Goal: Use online tool/utility: Use online tool/utility

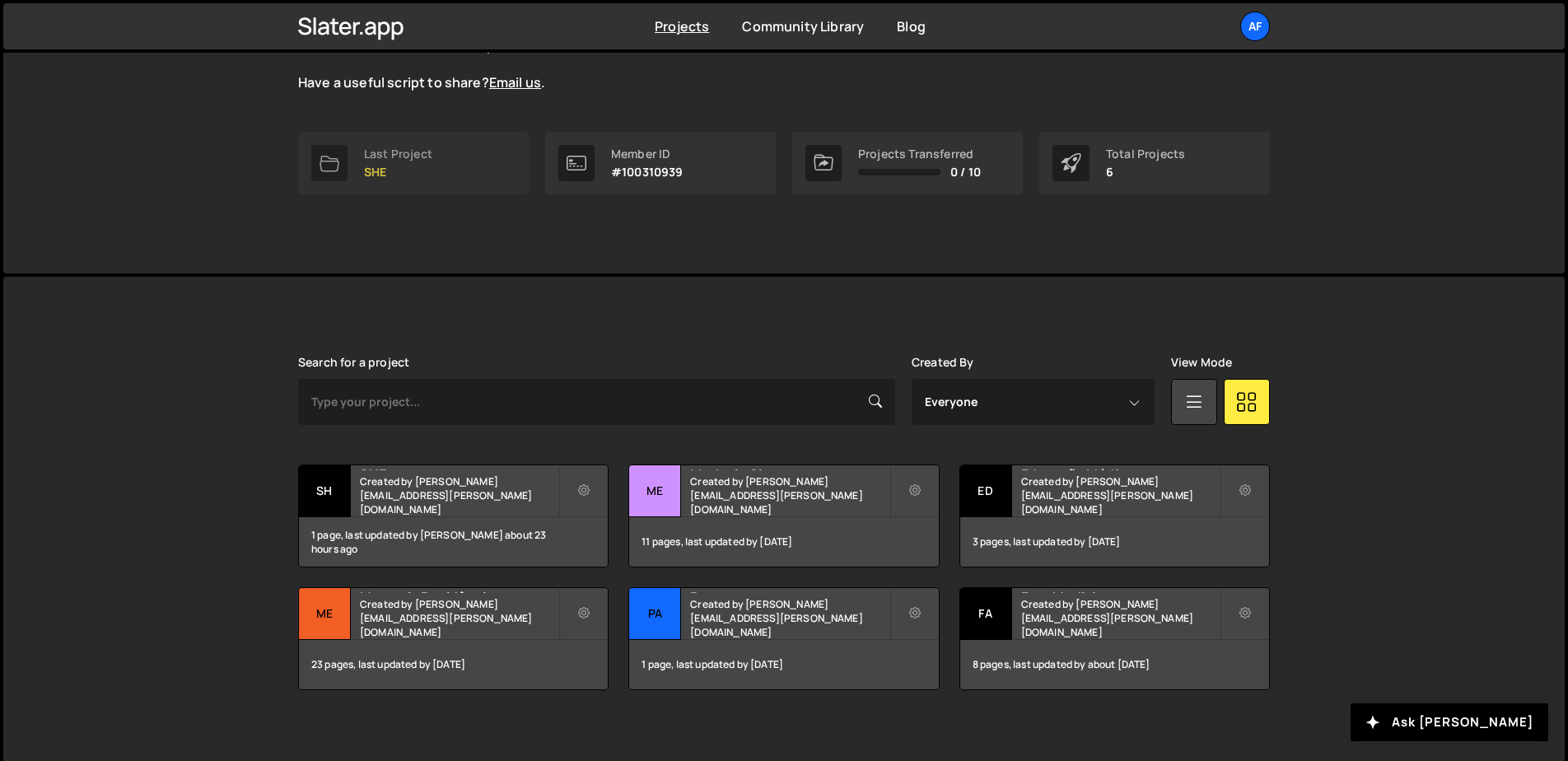
scroll to position [210, 0]
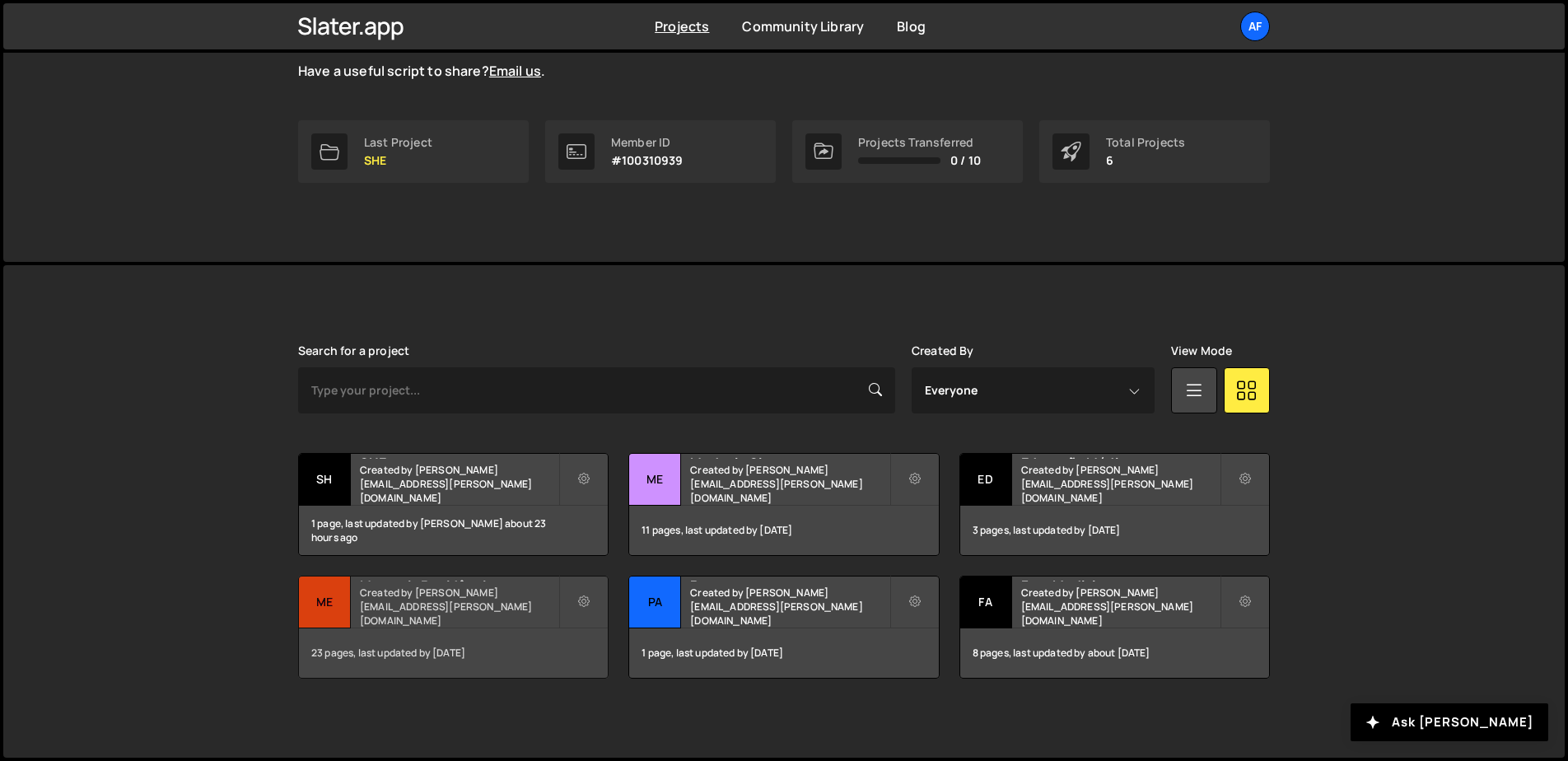
click at [438, 581] on h2 "Mentoria Residência" at bounding box center [459, 579] width 198 height 5
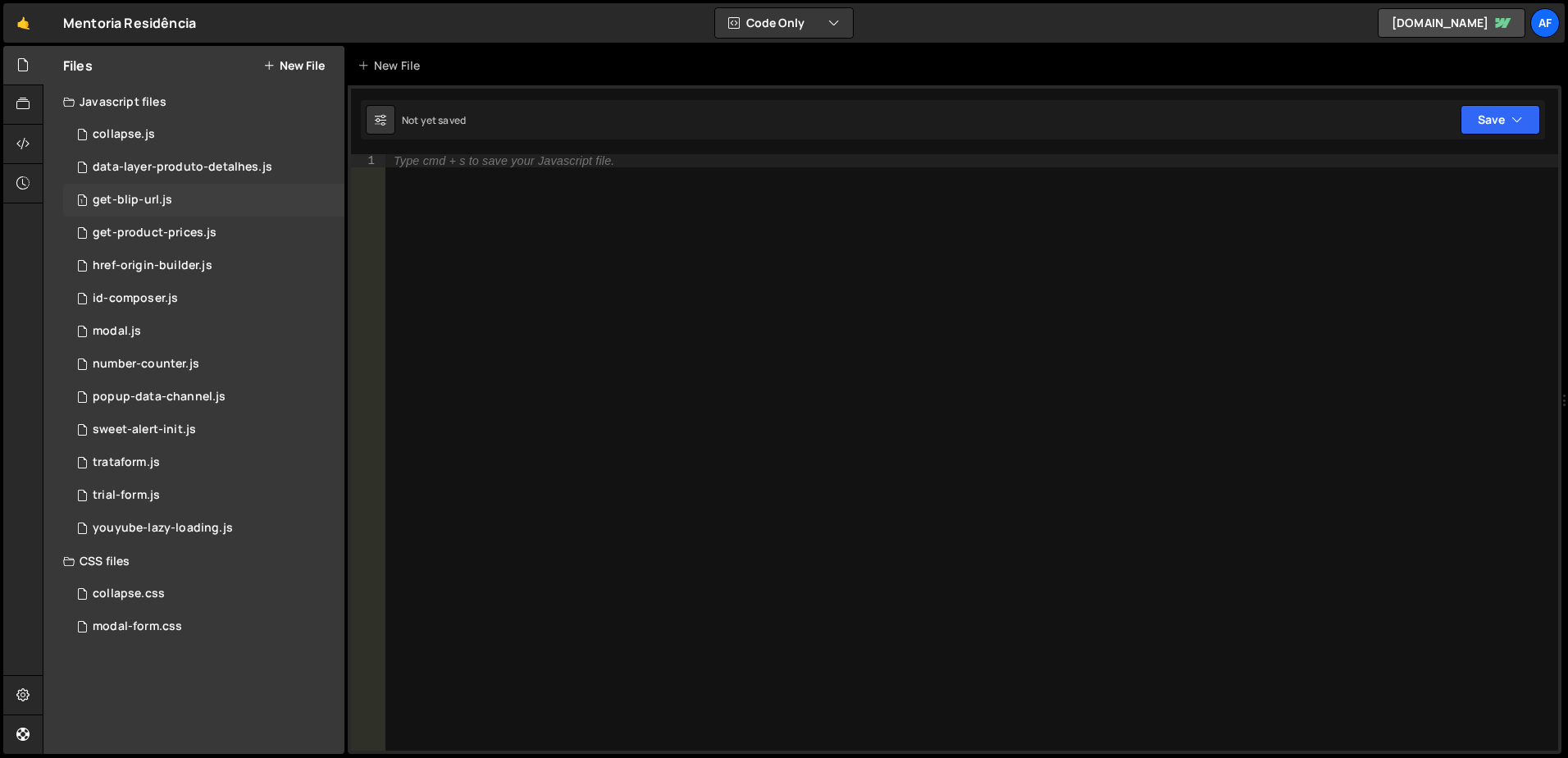
click at [173, 208] on div "1 get-blip-url.js 0" at bounding box center [204, 200] width 281 height 33
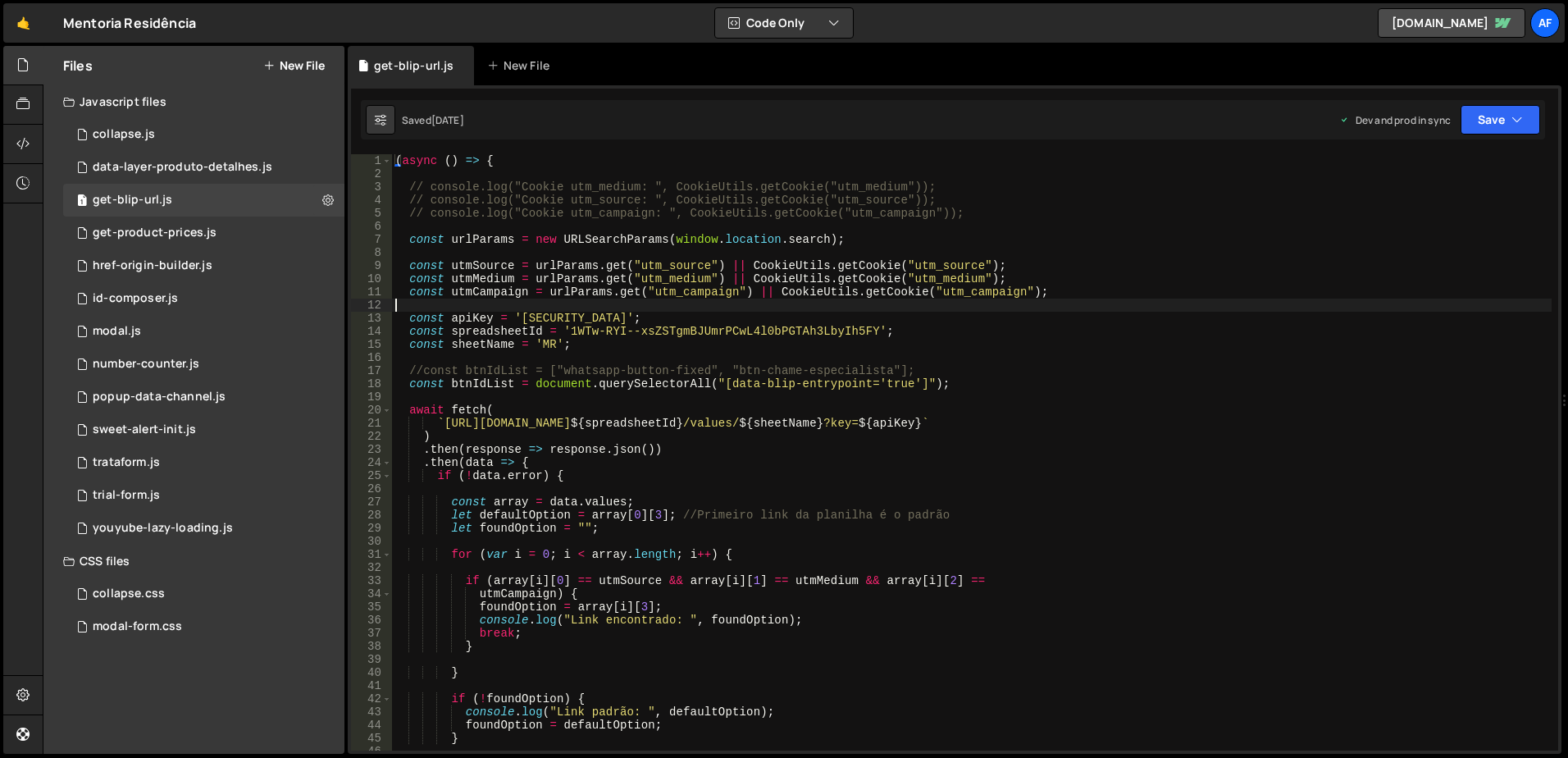
click at [1222, 307] on div "( async ( ) => { // console.log("Cookie utm_medium: ", CookieUtils.getCookie("u…" at bounding box center [972, 465] width 1160 height 623
click at [1034, 207] on div "( async ( ) => { // console.log("Cookie utm_medium: ", CookieUtils.getCookie("u…" at bounding box center [972, 465] width 1160 height 623
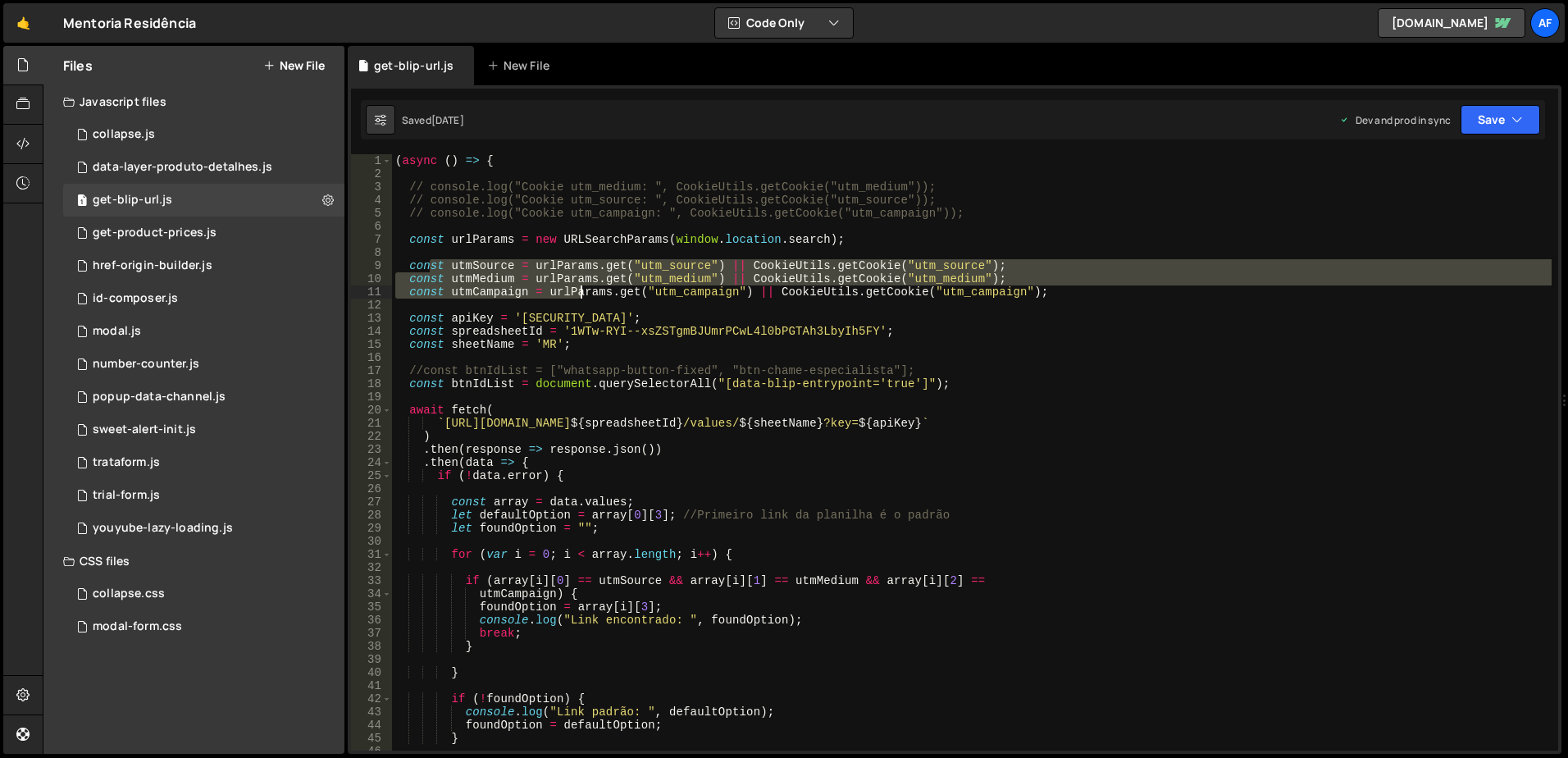
drag, startPoint x: 428, startPoint y: 267, endPoint x: 577, endPoint y: 290, distance: 150.8
click at [577, 290] on div "( async ( ) => { // console.log("Cookie utm_medium: ", CookieUtils.getCookie("u…" at bounding box center [972, 465] width 1160 height 623
click at [748, 290] on div "( async ( ) => { // console.log("Cookie utm_medium: ", CookieUtils.getCookie("u…" at bounding box center [972, 465] width 1160 height 623
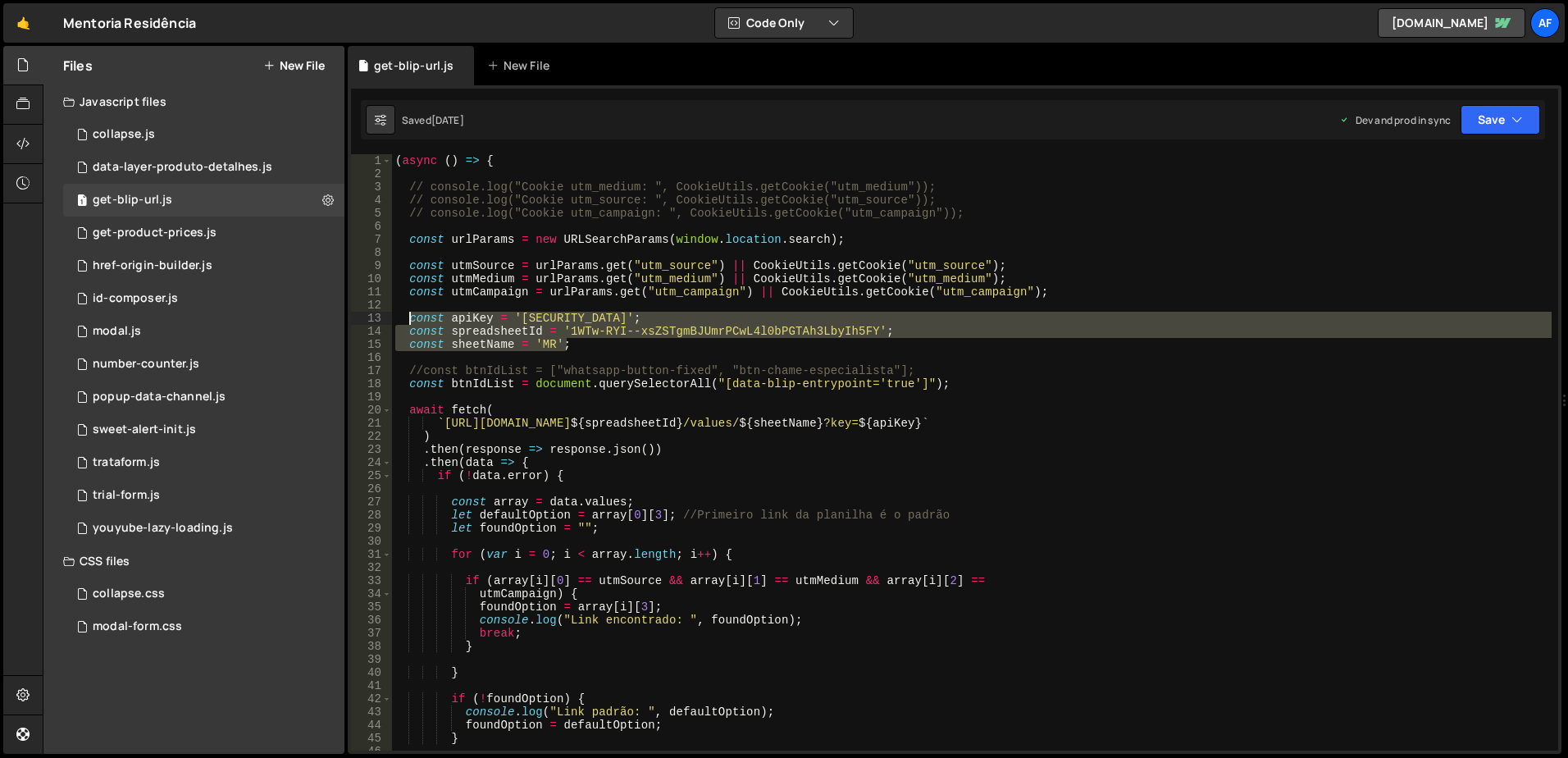
drag, startPoint x: 592, startPoint y: 347, endPoint x: 409, endPoint y: 321, distance: 184.8
click at [409, 321] on div "( async ( ) => { // console.log("Cookie utm_medium: ", CookieUtils.getCookie("u…" at bounding box center [972, 465] width 1160 height 623
type textarea "const apiKey = '[SECURITY_DATA]'; const spreadsheetId = '1WTw-RYI--xsZSTgmBJUmr…"
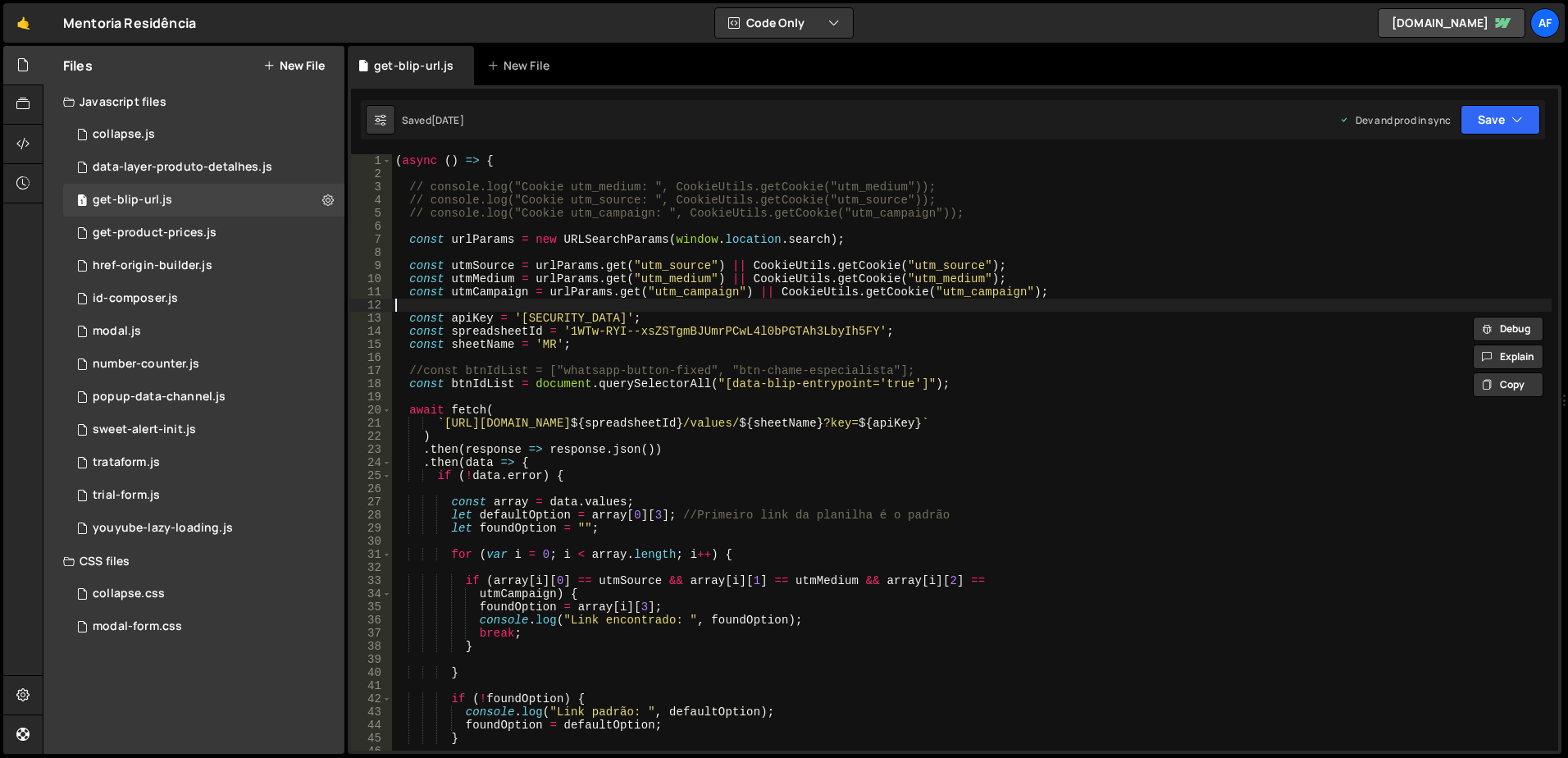
click at [428, 306] on div "( async ( ) => { // console.log("Cookie utm_medium: ", CookieUtils.getCookie("u…" at bounding box center [972, 465] width 1160 height 623
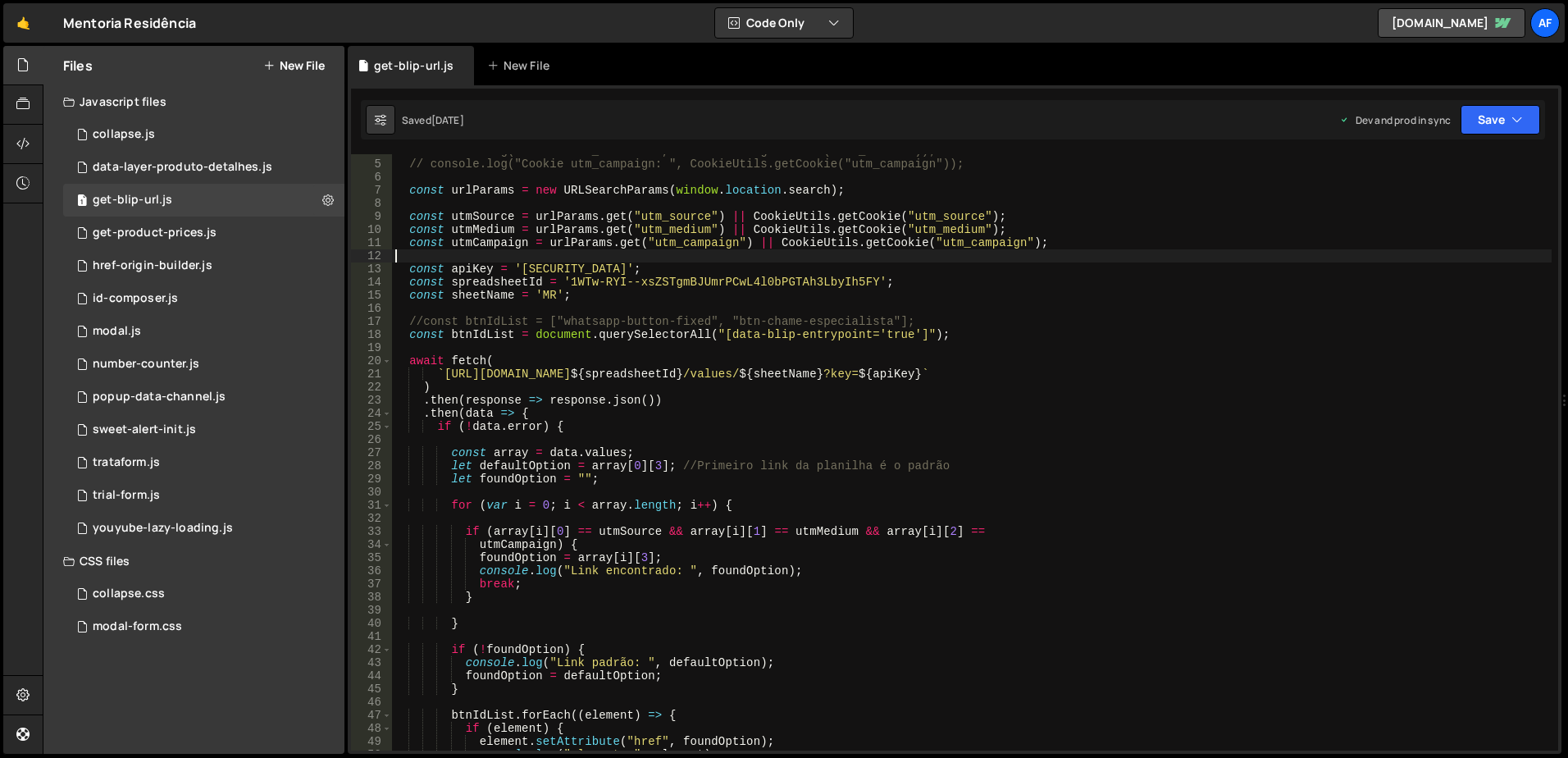
scroll to position [49, 0]
click at [594, 378] on div "// console.log("Cookie utm_source: ", CookieUtils.getCookie("utm_source")); // …" at bounding box center [972, 456] width 1160 height 623
drag, startPoint x: 594, startPoint y: 378, endPoint x: 706, endPoint y: 374, distance: 112.1
click at [706, 374] on div "// console.log("Cookie utm_source: ", CookieUtils.getCookie("utm_source")); // …" at bounding box center [972, 456] width 1160 height 623
click at [824, 368] on div "// console.log("Cookie utm_source: ", CookieUtils.getCookie("utm_source")); // …" at bounding box center [972, 456] width 1160 height 623
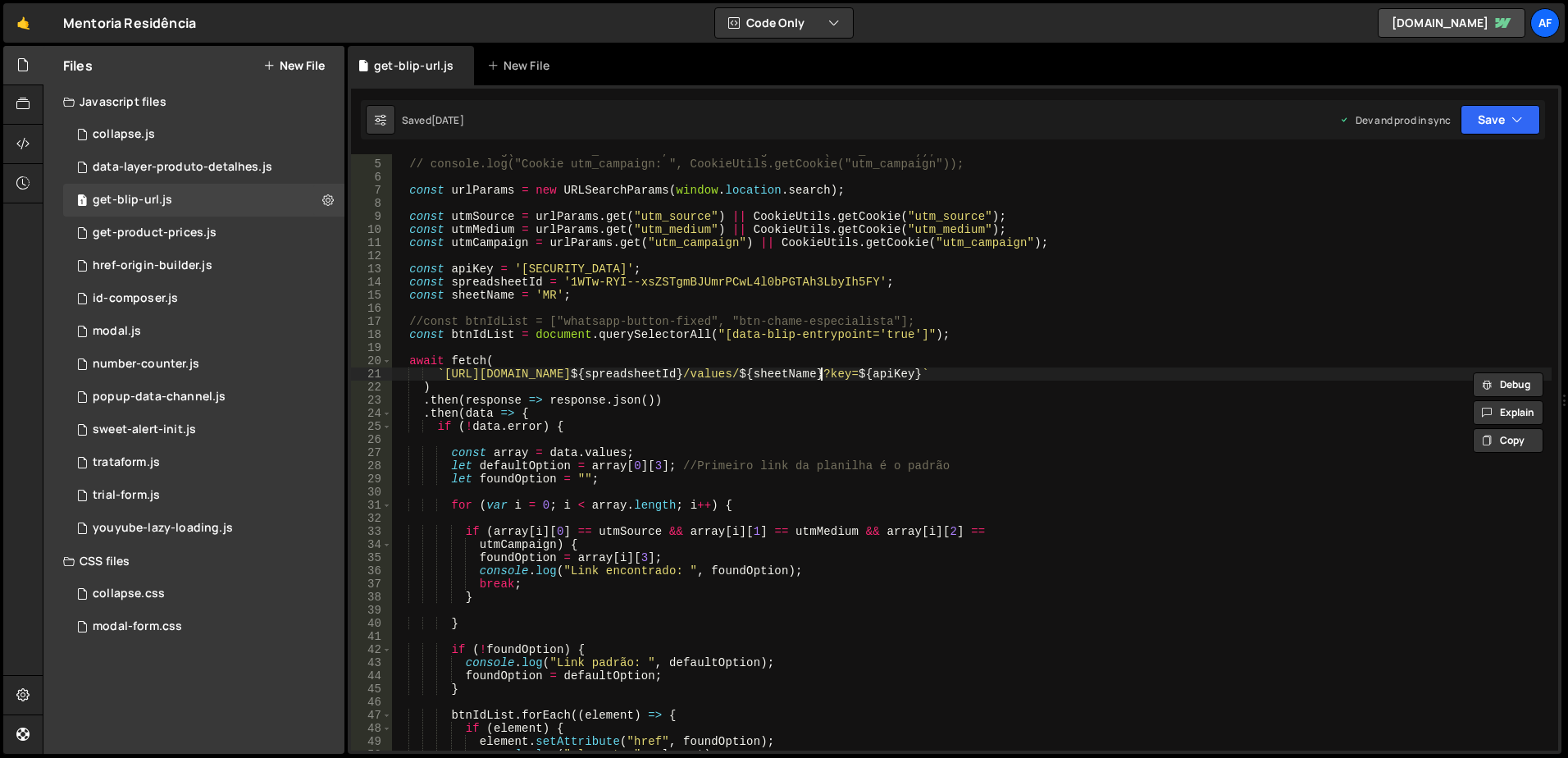
click at [824, 368] on div "// console.log("Cookie utm_source: ", CookieUtils.getCookie("utm_source")); // …" at bounding box center [972, 456] width 1160 height 623
click at [967, 370] on div "// console.log("Cookie utm_source: ", CookieUtils.getCookie("utm_source")); // …" at bounding box center [972, 456] width 1160 height 623
click at [551, 293] on div "// console.log("Cookie utm_source: ", CookieUtils.getCookie("utm_source")); // …" at bounding box center [972, 456] width 1160 height 623
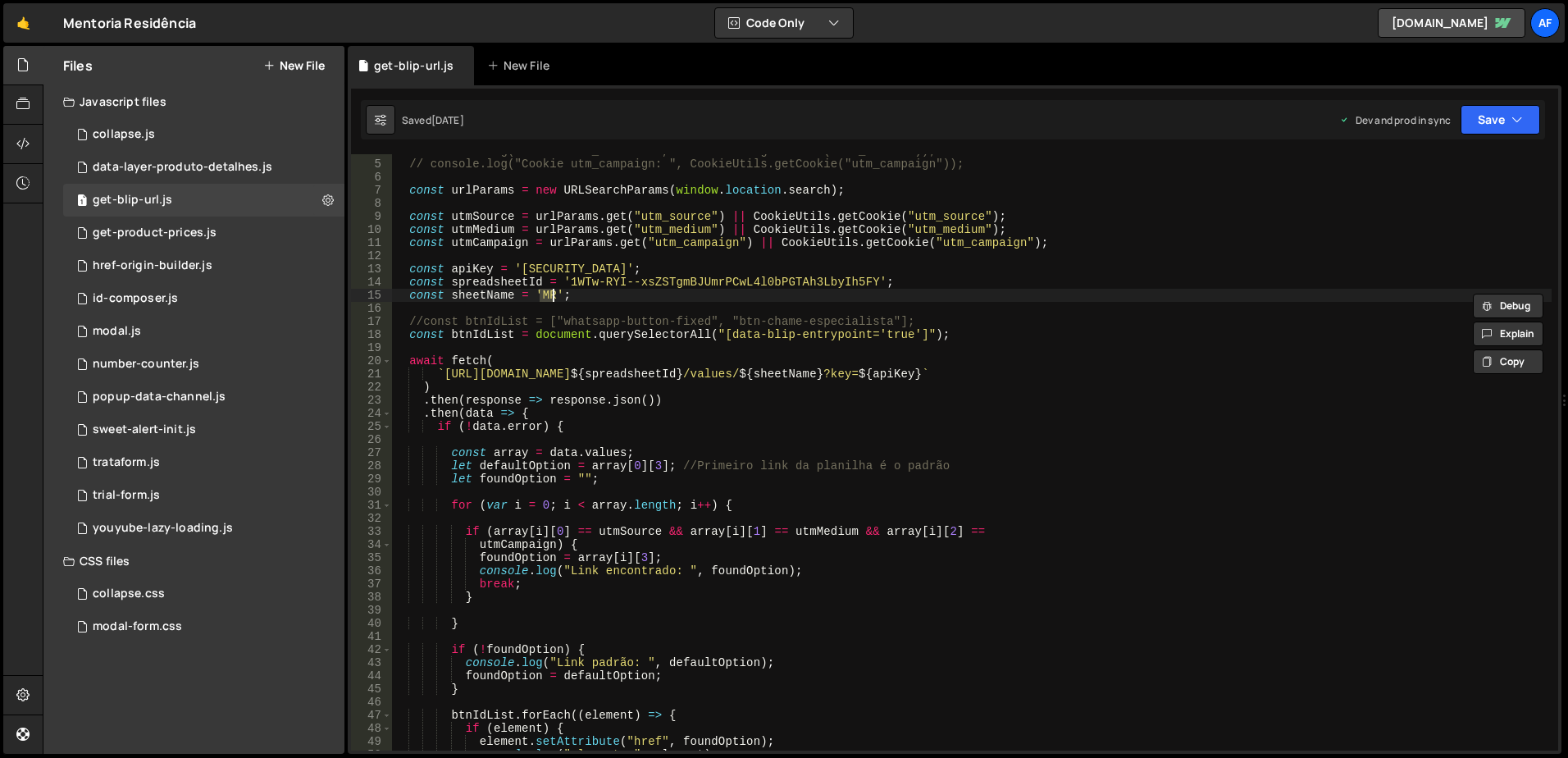
click at [588, 272] on div "// console.log("Cookie utm_source: ", CookieUtils.getCookie("utm_source")); // …" at bounding box center [972, 456] width 1160 height 623
click at [663, 267] on div "// console.log("Cookie utm_source: ", CookieUtils.getCookie("utm_source")); // …" at bounding box center [972, 452] width 1160 height 596
click at [663, 267] on div "// console.log("Cookie utm_source: ", CookieUtils.getCookie("utm_source")); // …" at bounding box center [972, 456] width 1160 height 623
click at [951, 278] on div "// console.log("Cookie utm_source: ", CookieUtils.getCookie("utm_source")); // …" at bounding box center [972, 456] width 1160 height 623
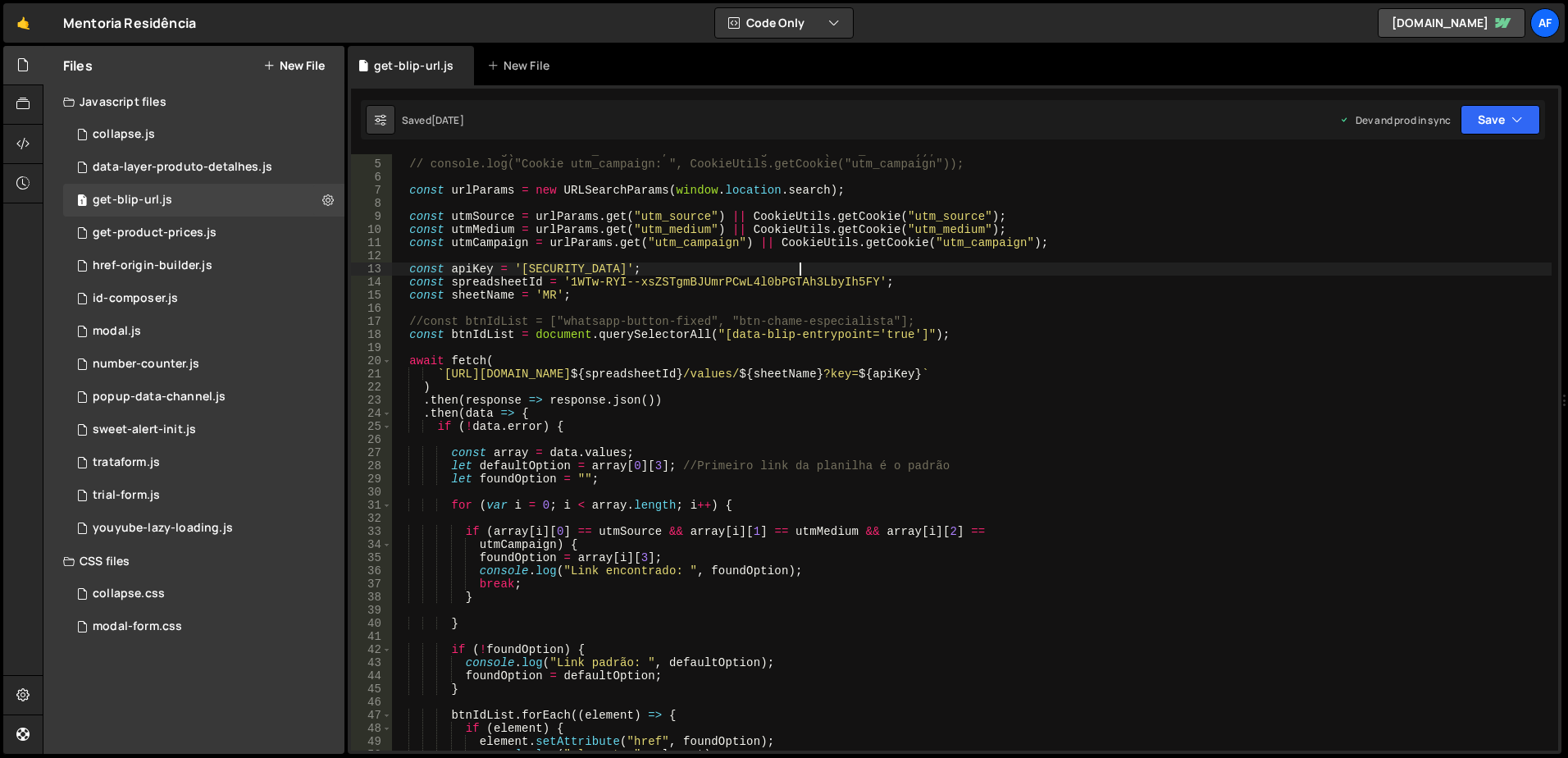
click at [924, 273] on div "// console.log("Cookie utm_source: ", CookieUtils.getCookie("utm_source")); // …" at bounding box center [972, 456] width 1160 height 623
click at [864, 407] on div "// console.log("Cookie utm_source: ", CookieUtils.getCookie("utm_source")); // …" at bounding box center [972, 456] width 1160 height 623
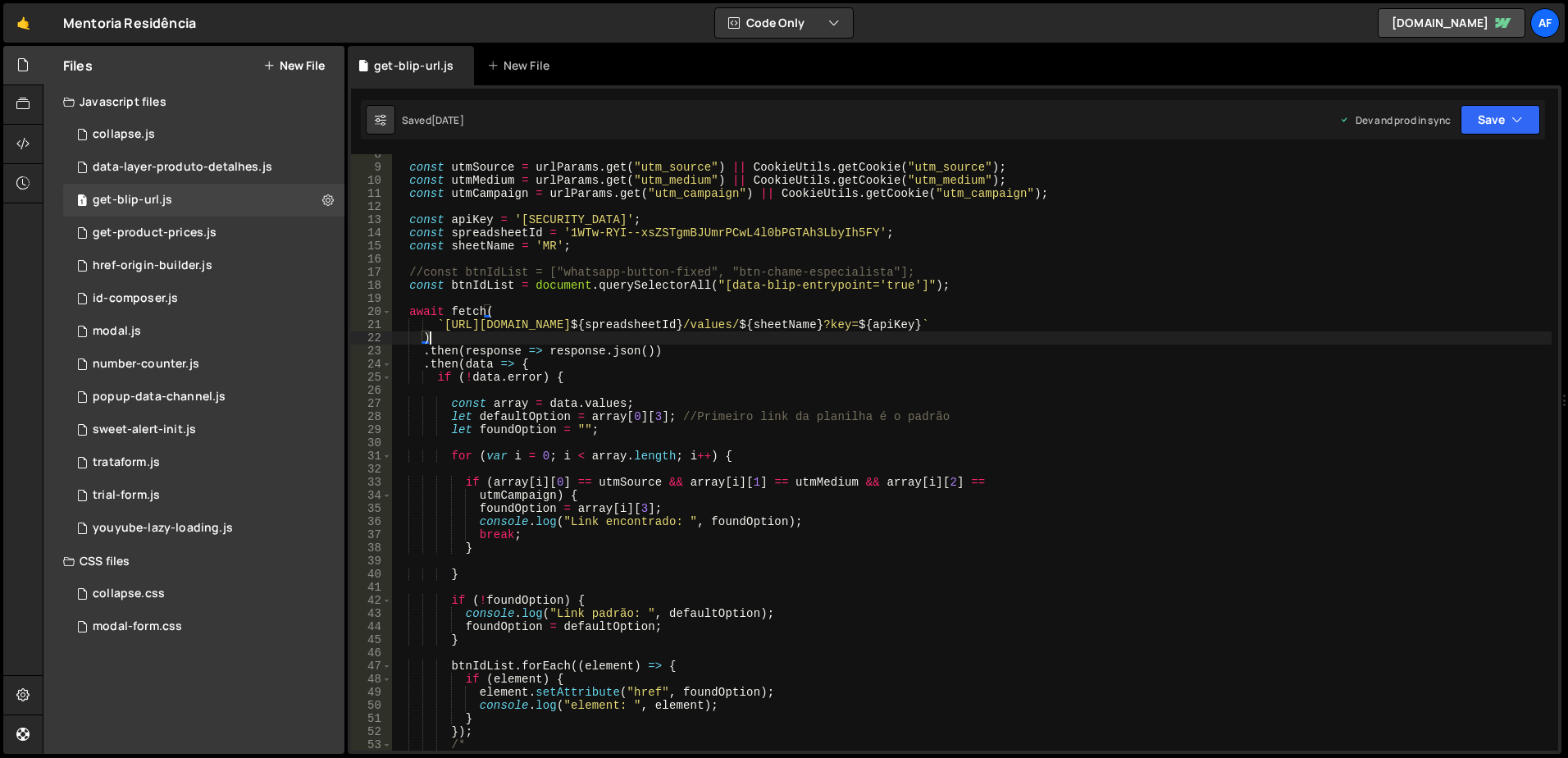
click at [478, 333] on div "const utmSource = urlParams . get ( "utm_source" ) || CookieUtils . getCookie (…" at bounding box center [972, 458] width 1160 height 623
click at [695, 219] on div "const utmSource = urlParams . get ( "utm_source" ) || CookieUtils . getCookie (…" at bounding box center [972, 458] width 1160 height 623
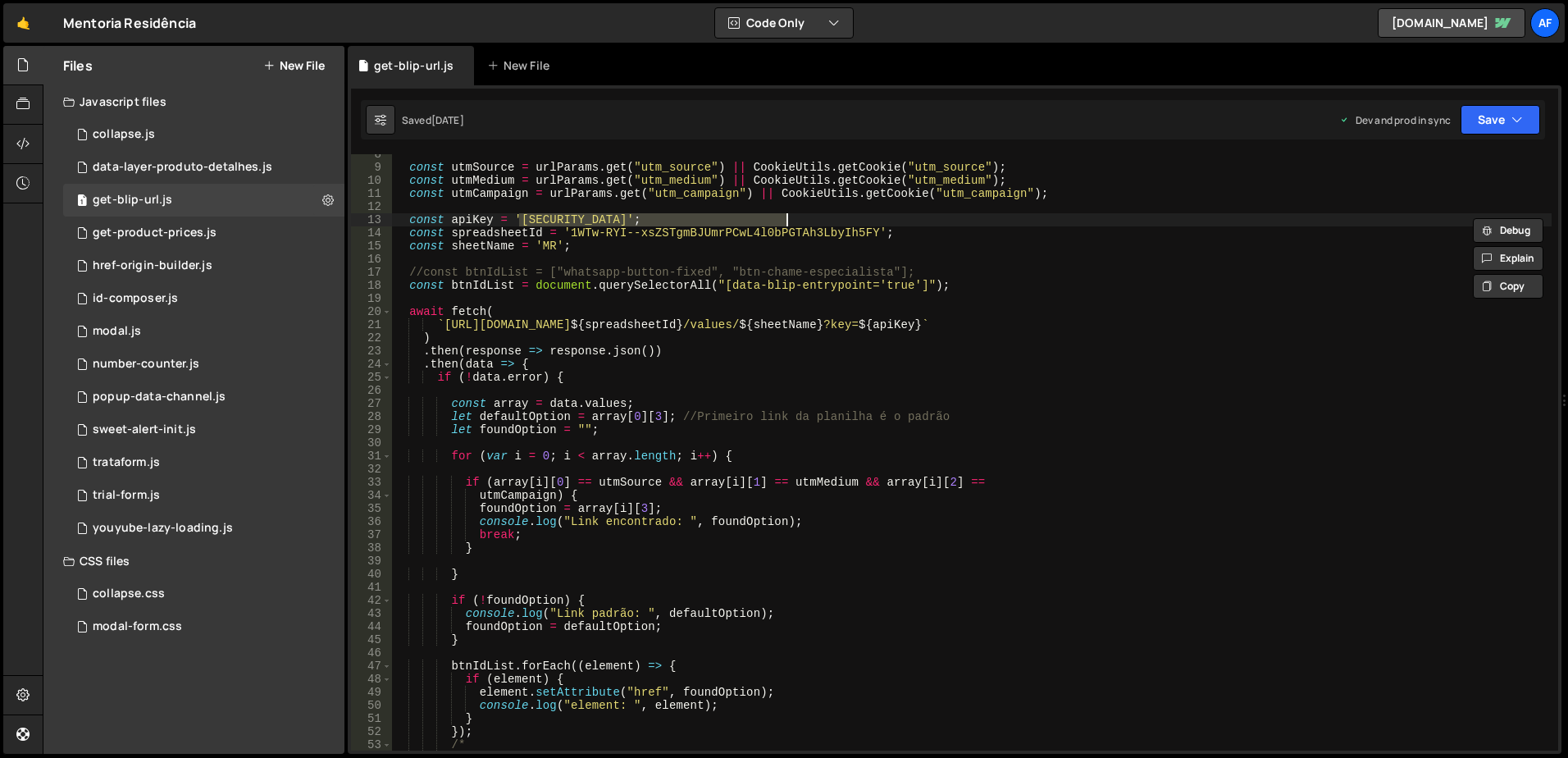
click at [669, 228] on div "const utmSource = urlParams . get ( "utm_source" ) || CookieUtils . getCookie (…" at bounding box center [972, 458] width 1160 height 623
click at [584, 236] on div "const utmSource = urlParams . get ( "utm_source" ) || CookieUtils . getCookie (…" at bounding box center [972, 458] width 1160 height 623
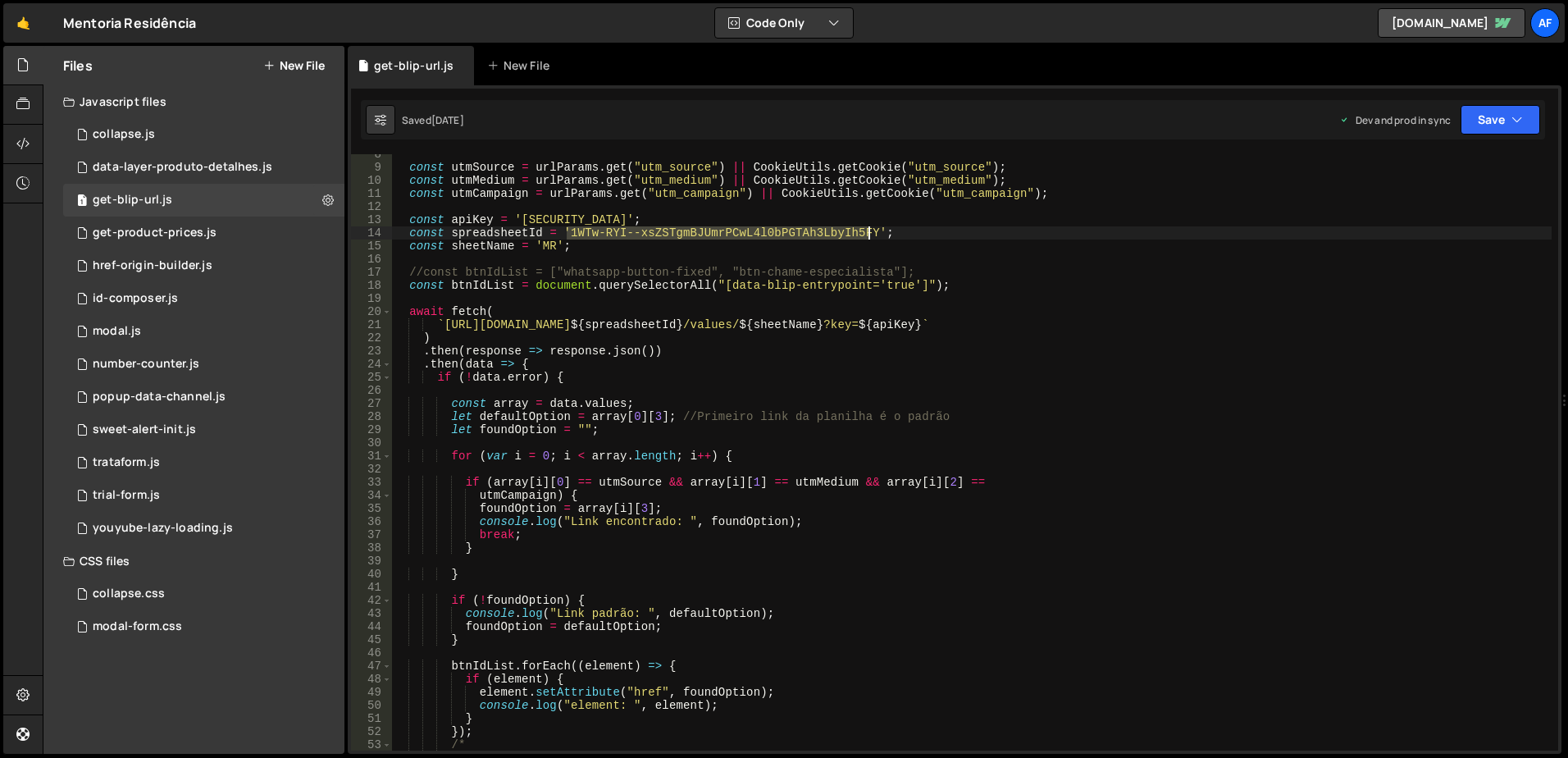
drag, startPoint x: 584, startPoint y: 236, endPoint x: 859, endPoint y: 236, distance: 275.0
click at [859, 236] on div "const utmSource = urlParams . get ( "utm_source" ) || CookieUtils . getCookie (…" at bounding box center [972, 458] width 1160 height 623
click at [549, 246] on div "const utmSource = urlParams . get ( "utm_source" ) || CookieUtils . getCookie (…" at bounding box center [972, 458] width 1160 height 623
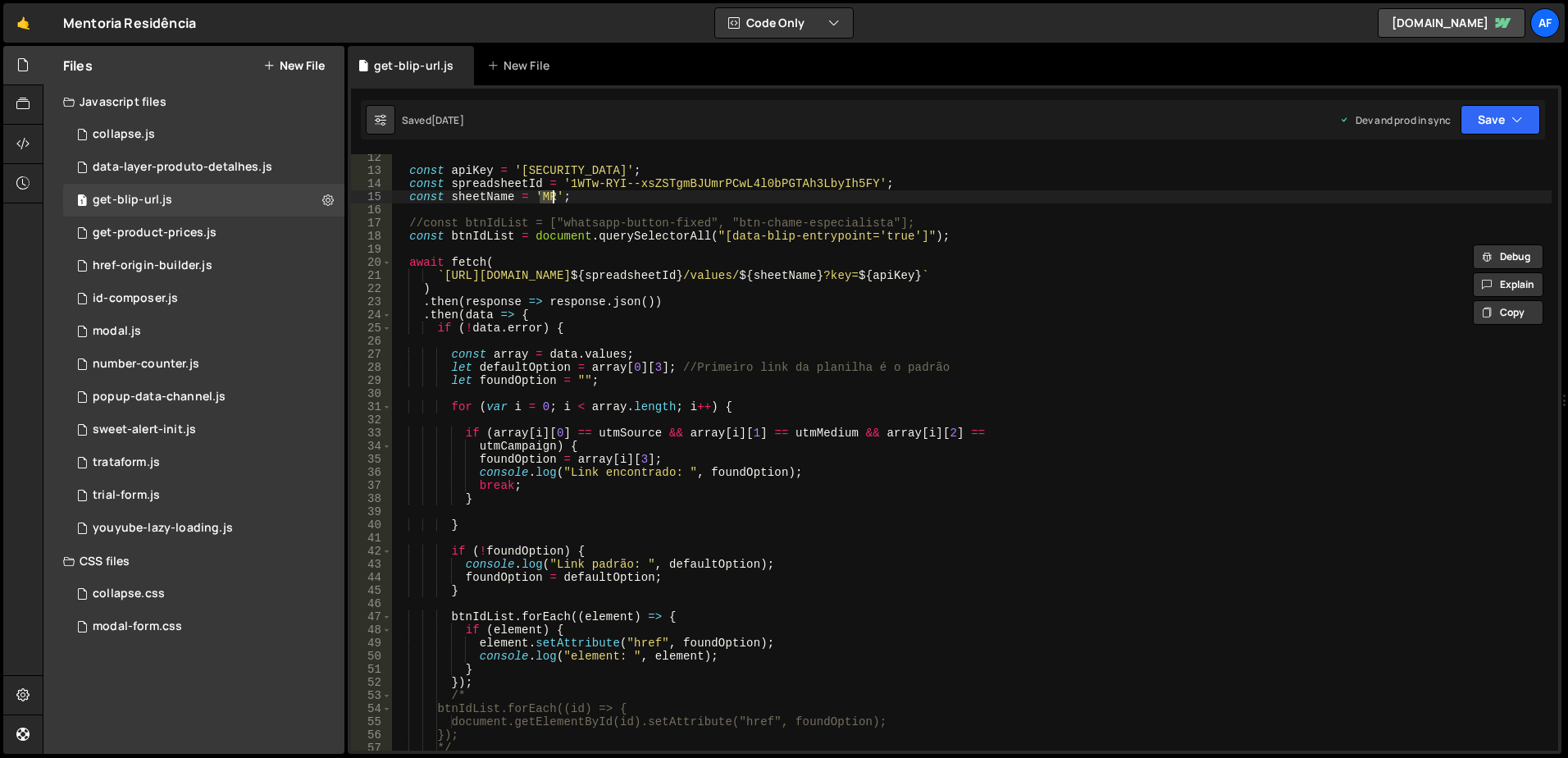
scroll to position [197, 0]
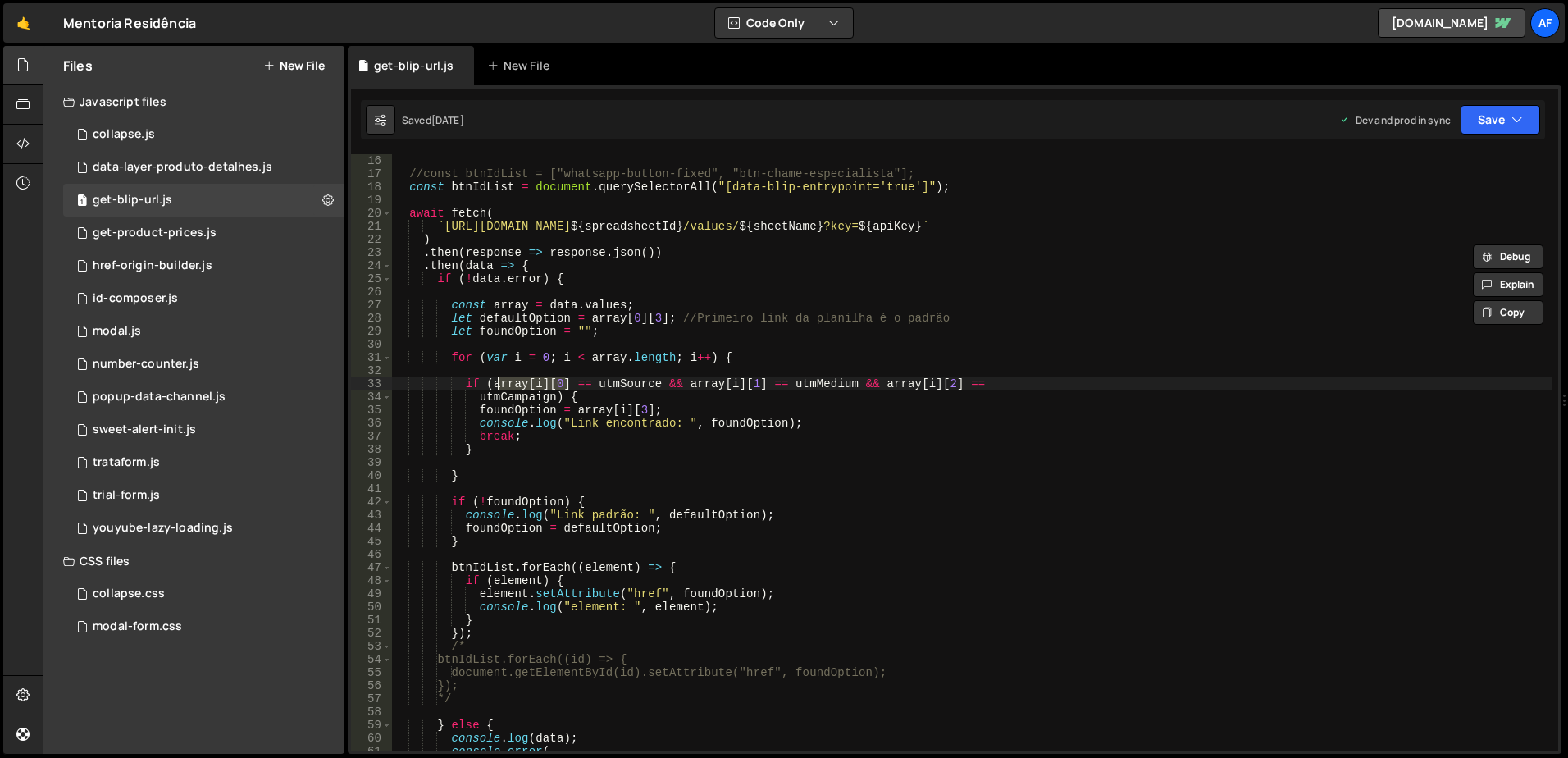
drag, startPoint x: 566, startPoint y: 386, endPoint x: 495, endPoint y: 388, distance: 71.0
click at [495, 388] on div "//const btnIdList = ["whatsapp-button-fixed", "btn-chame-especialista"]; const …" at bounding box center [972, 465] width 1160 height 623
click at [563, 377] on div "//const btnIdList = ["whatsapp-button-fixed", "btn-chame-especialista"]; const …" at bounding box center [972, 452] width 1160 height 596
drag, startPoint x: 571, startPoint y: 389, endPoint x: 495, endPoint y: 384, distance: 76.2
click at [495, 384] on div "//const btnIdList = ["whatsapp-button-fixed", "btn-chame-especialista"]; const …" at bounding box center [972, 465] width 1160 height 623
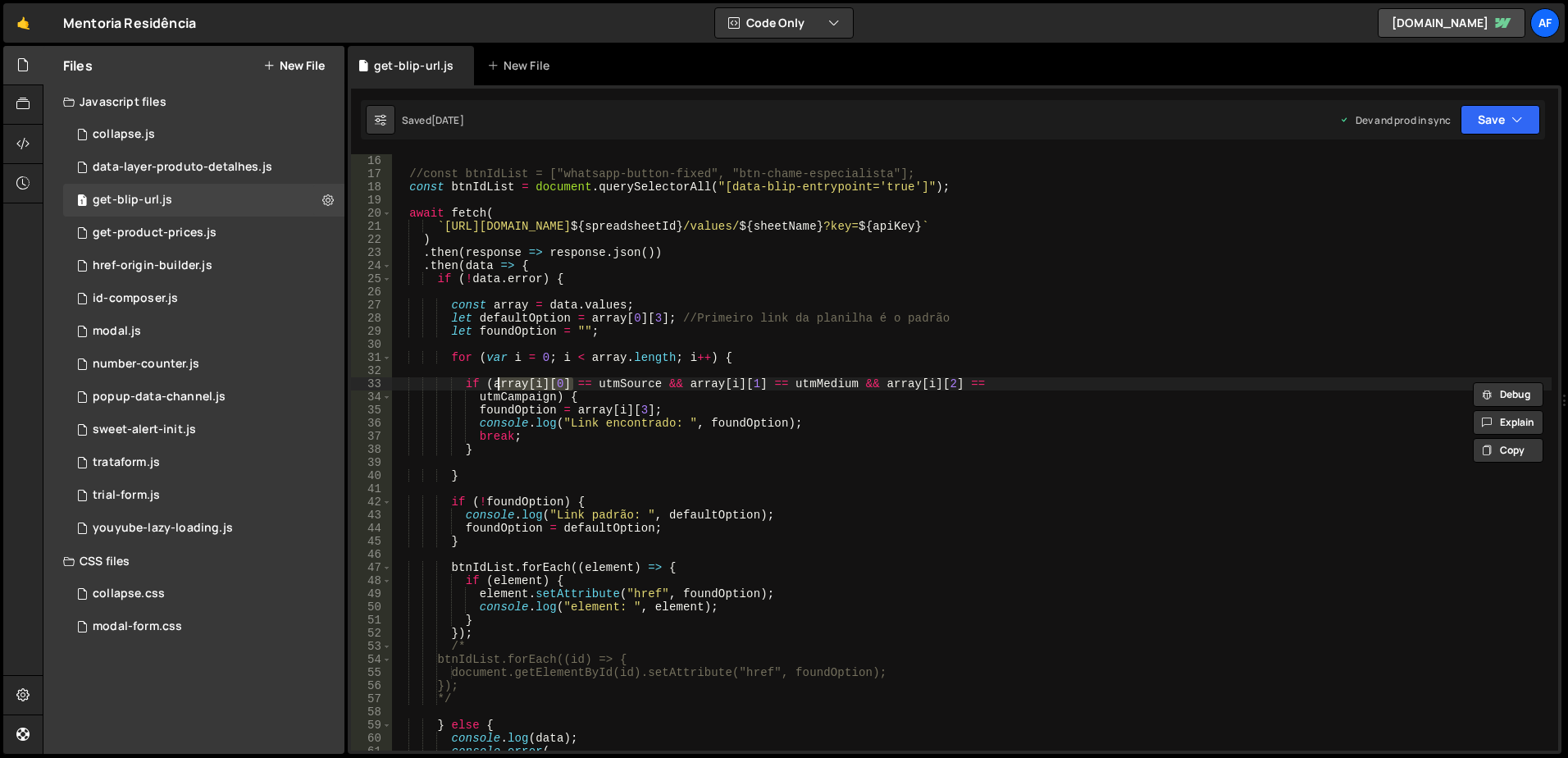
click at [617, 380] on div "//const btnIdList = ["whatsapp-button-fixed", "btn-chame-especialista"]; const …" at bounding box center [972, 465] width 1160 height 623
drag, startPoint x: 760, startPoint y: 381, endPoint x: 686, endPoint y: 381, distance: 74.0
click at [686, 381] on div "//const btnIdList = ["whatsapp-button-fixed", "btn-chame-especialista"]; const …" at bounding box center [972, 465] width 1160 height 623
click at [824, 379] on div "//const btnIdList = ["whatsapp-button-fixed", "btn-chame-especialista"]; const …" at bounding box center [972, 465] width 1160 height 623
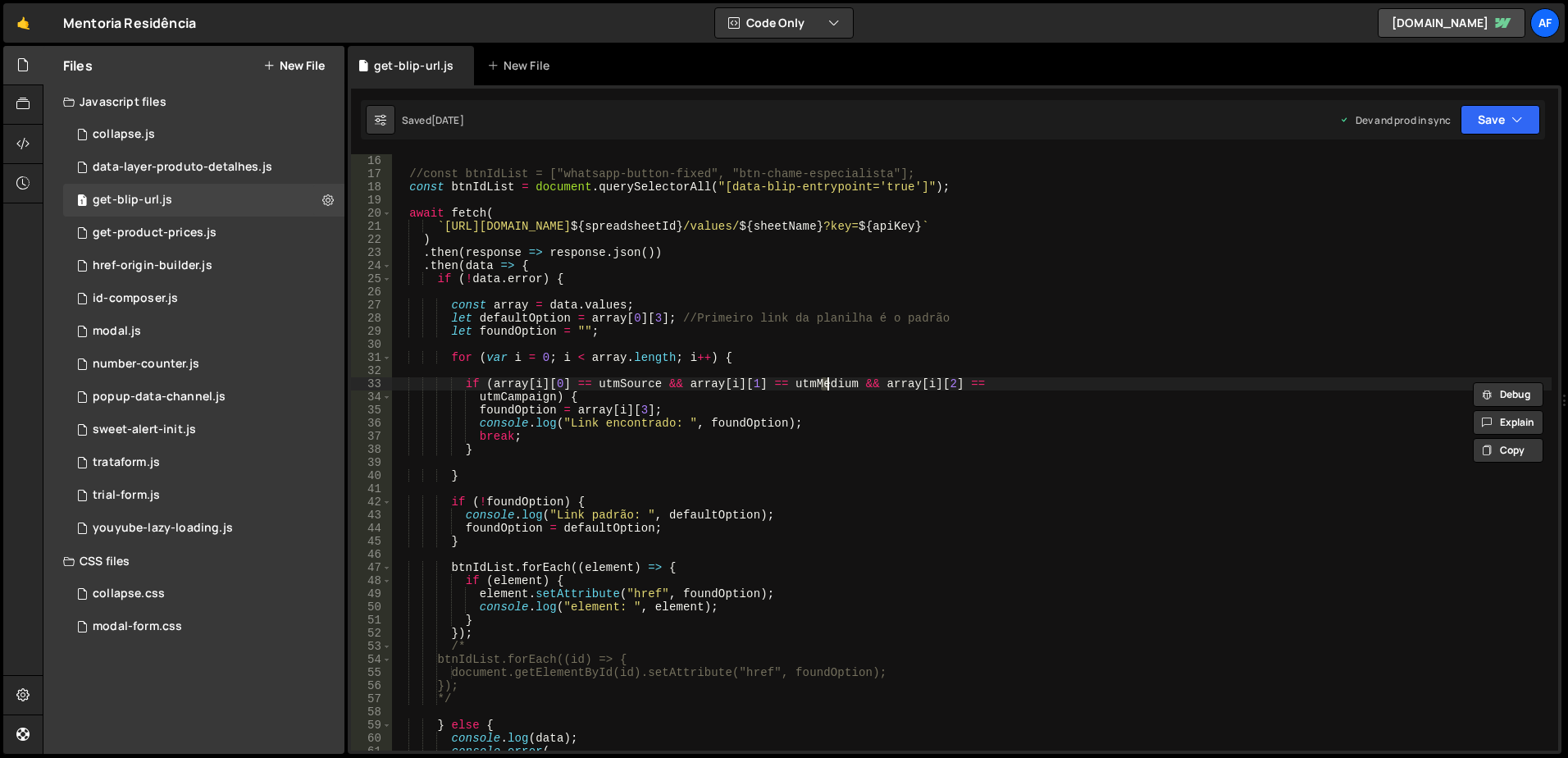
click at [824, 379] on div "//const btnIdList = ["whatsapp-button-fixed", "btn-chame-especialista"]; const …" at bounding box center [972, 465] width 1160 height 623
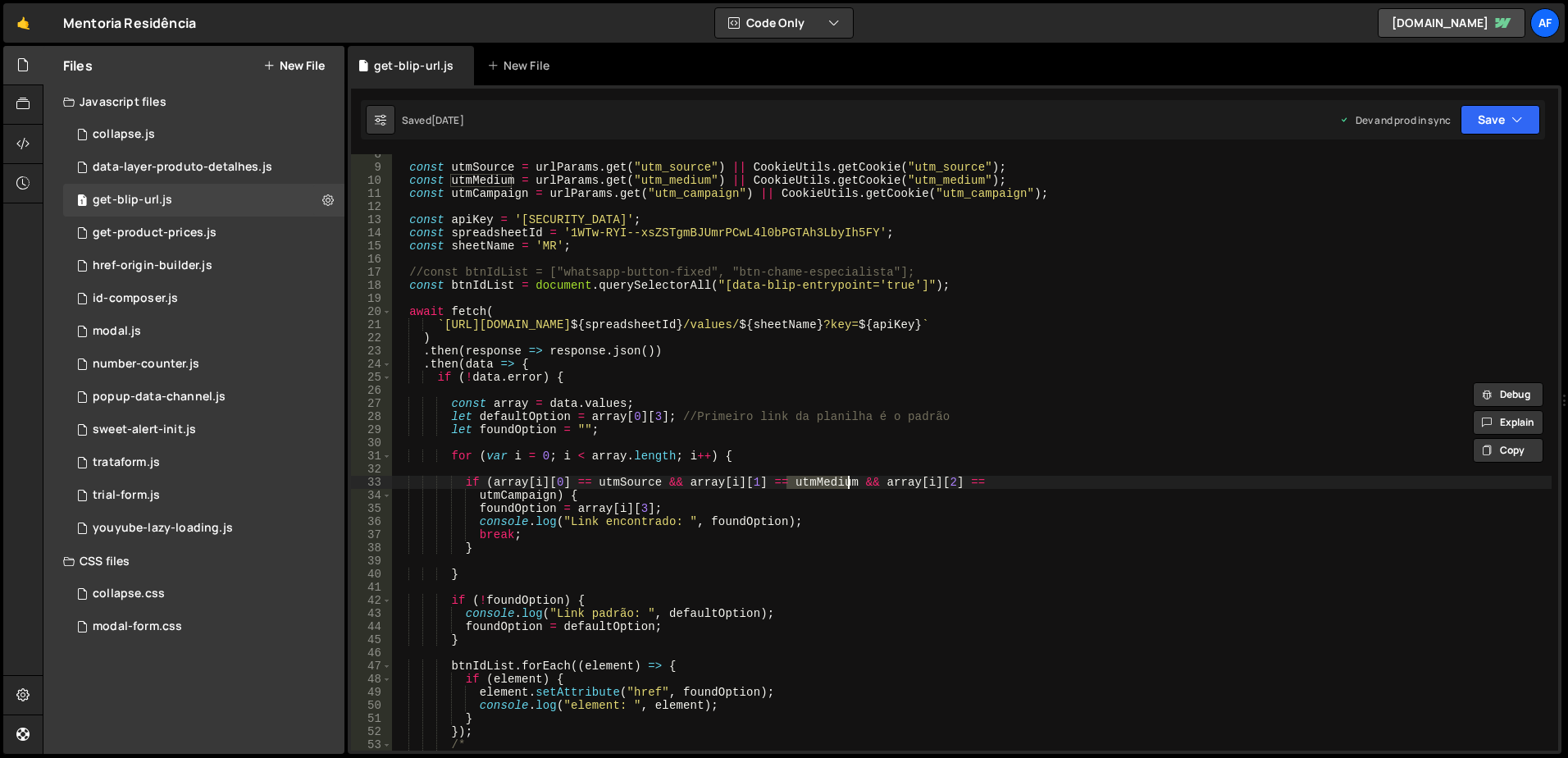
scroll to position [0, 0]
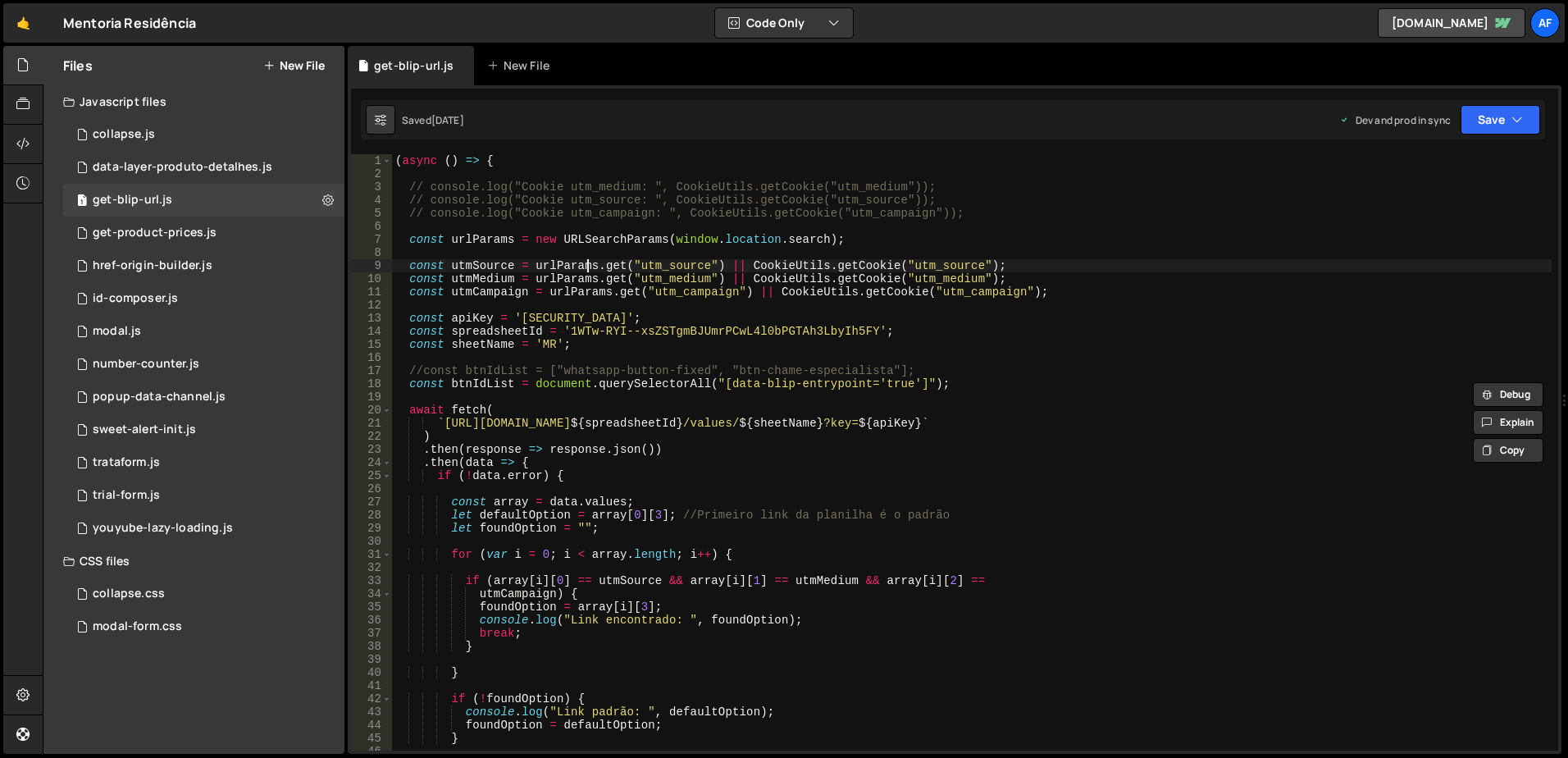
click at [584, 262] on div "( async ( ) => { // console.log("Cookie utm_medium: ", CookieUtils.getCookie("u…" at bounding box center [972, 465] width 1160 height 623
click at [480, 269] on div "( async ( ) => { // console.log("Cookie utm_medium: ", CookieUtils.getCookie("u…" at bounding box center [972, 465] width 1160 height 623
drag, startPoint x: 566, startPoint y: 581, endPoint x: 494, endPoint y: 579, distance: 72.0
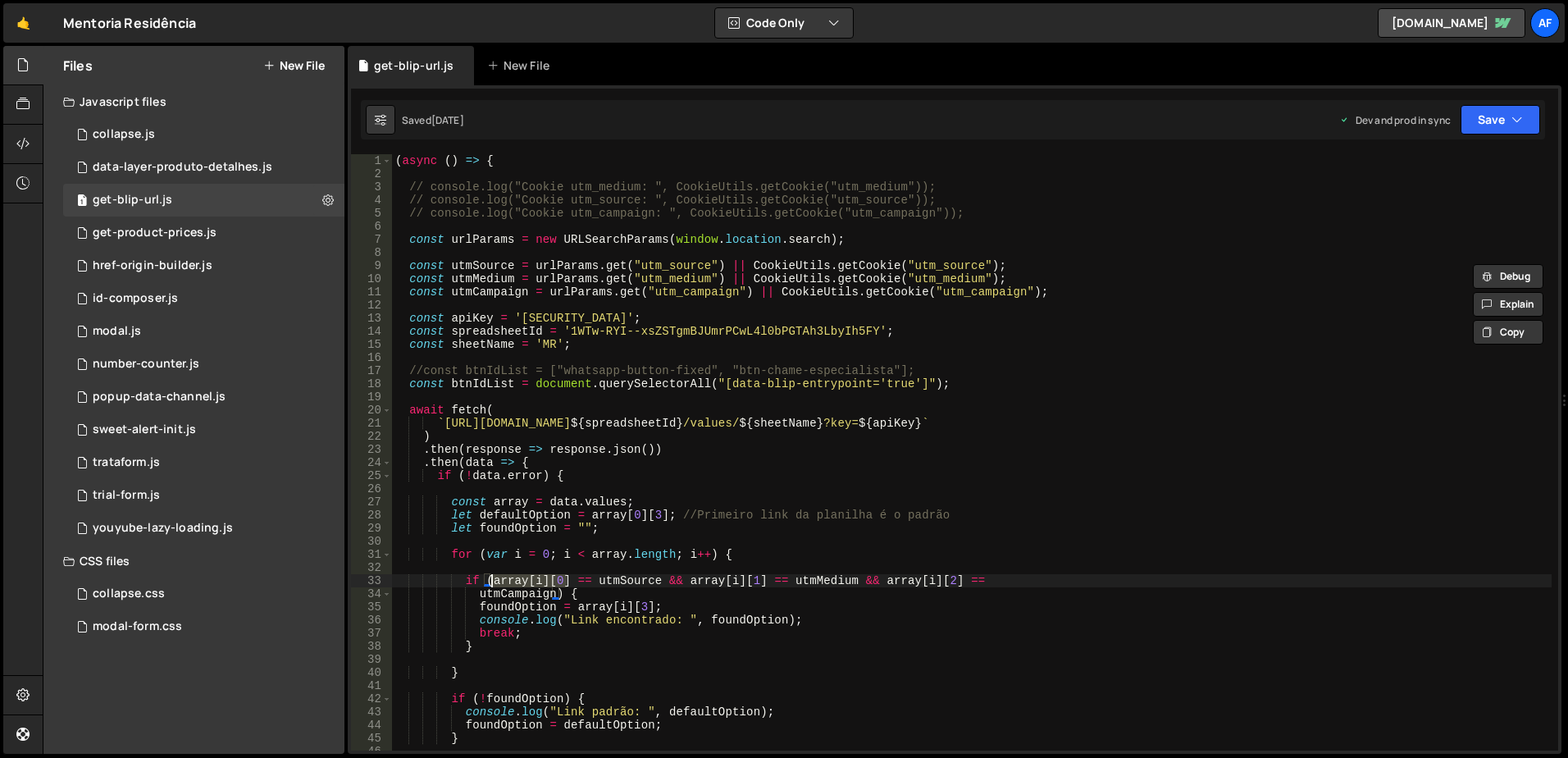
click at [494, 579] on div "( async ( ) => { // console.log("Cookie utm_medium: ", CookieUtils.getCookie("u…" at bounding box center [972, 465] width 1160 height 623
click at [725, 594] on div "( async ( ) => { // console.log("Cookie utm_medium: ", CookieUtils.getCookie("u…" at bounding box center [972, 465] width 1160 height 623
type textarea "utmCampaign) {"
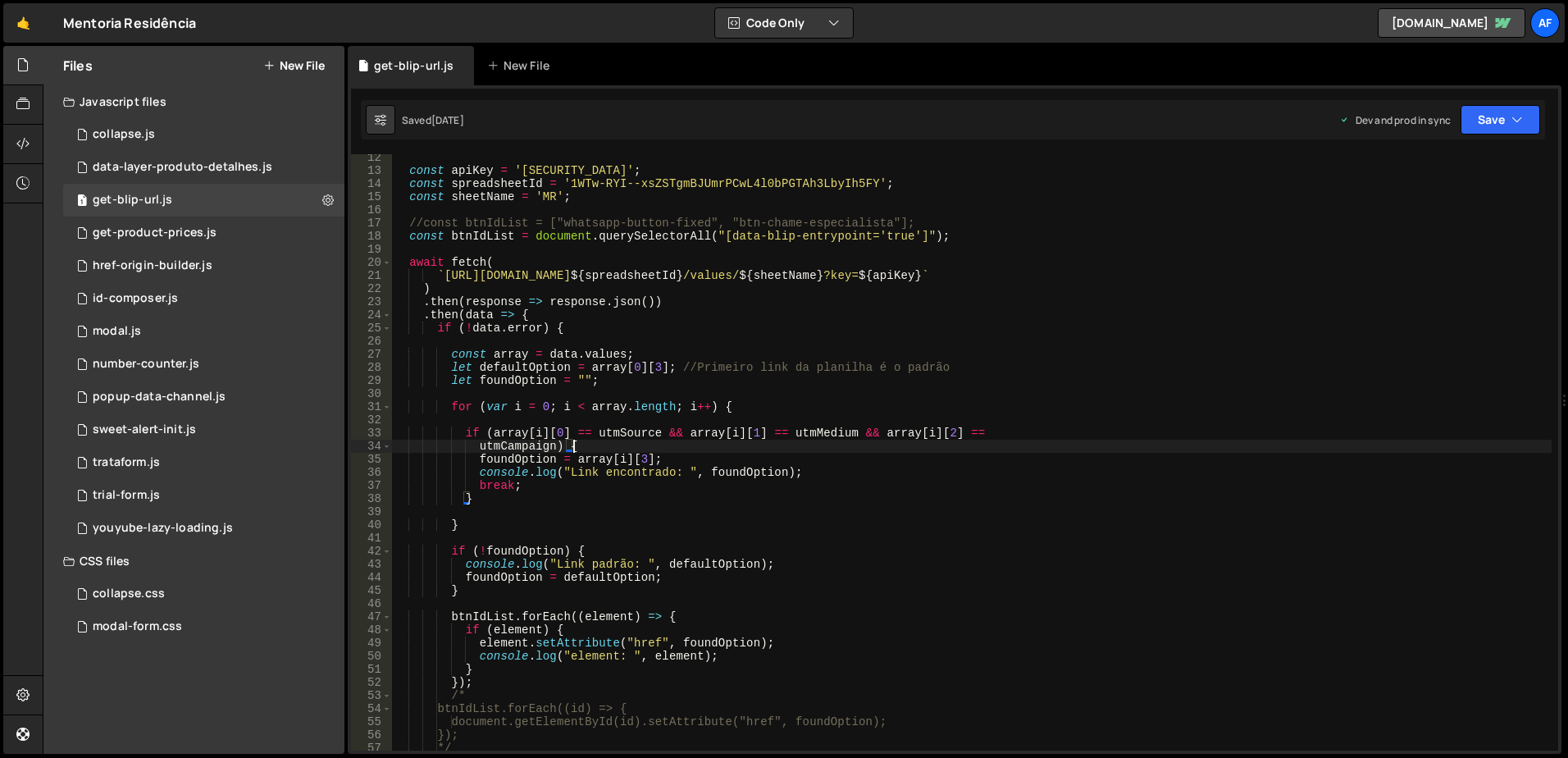
scroll to position [99, 0]
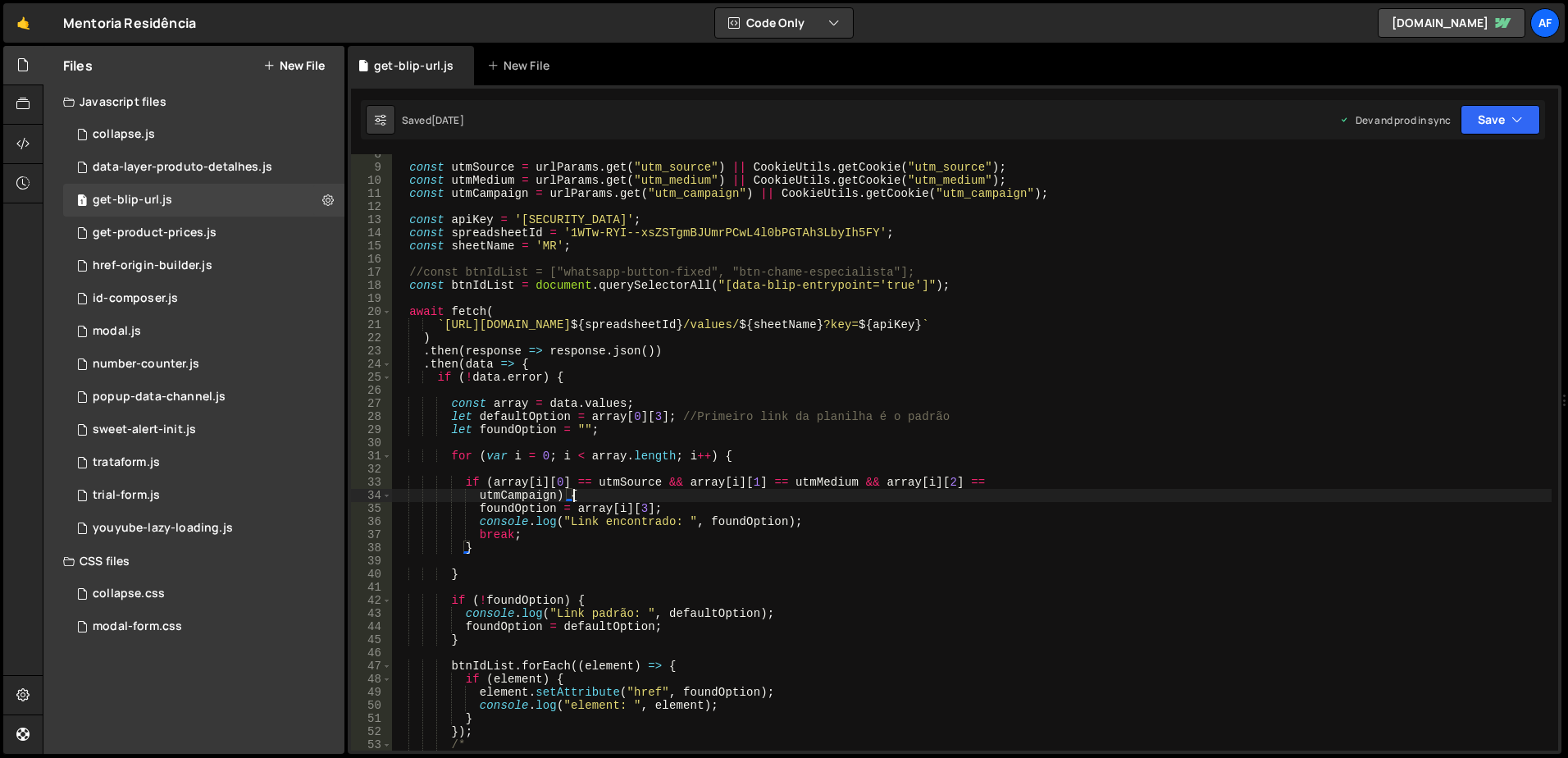
click at [1021, 469] on div "const utmSource = urlParams . get ( "utm_source" ) || CookieUtils . getCookie (…" at bounding box center [972, 458] width 1160 height 623
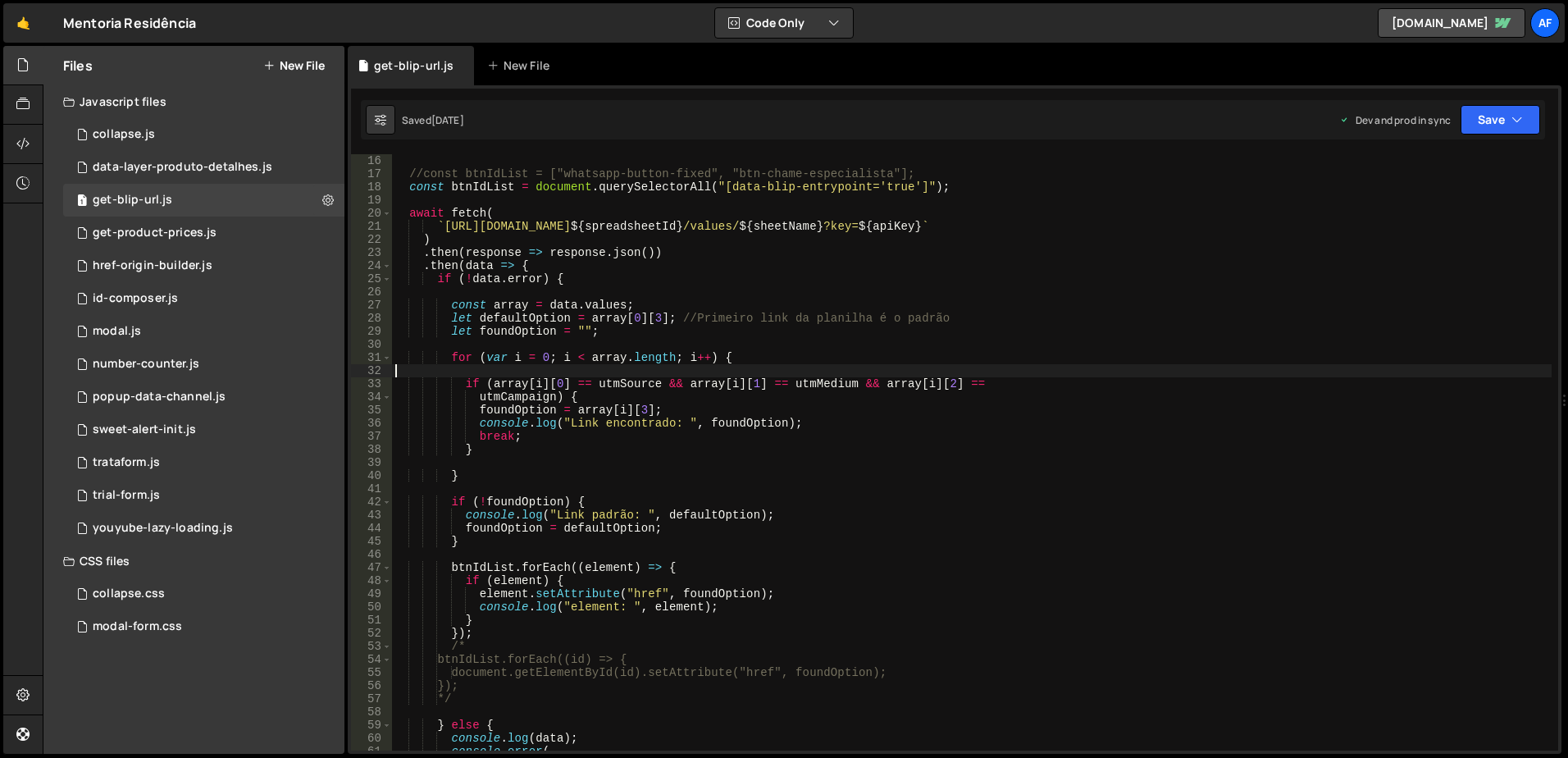
scroll to position [197, 0]
click at [681, 453] on div "//const btnIdList = ["whatsapp-button-fixed", "btn-chame-especialista"]; const …" at bounding box center [972, 465] width 1160 height 623
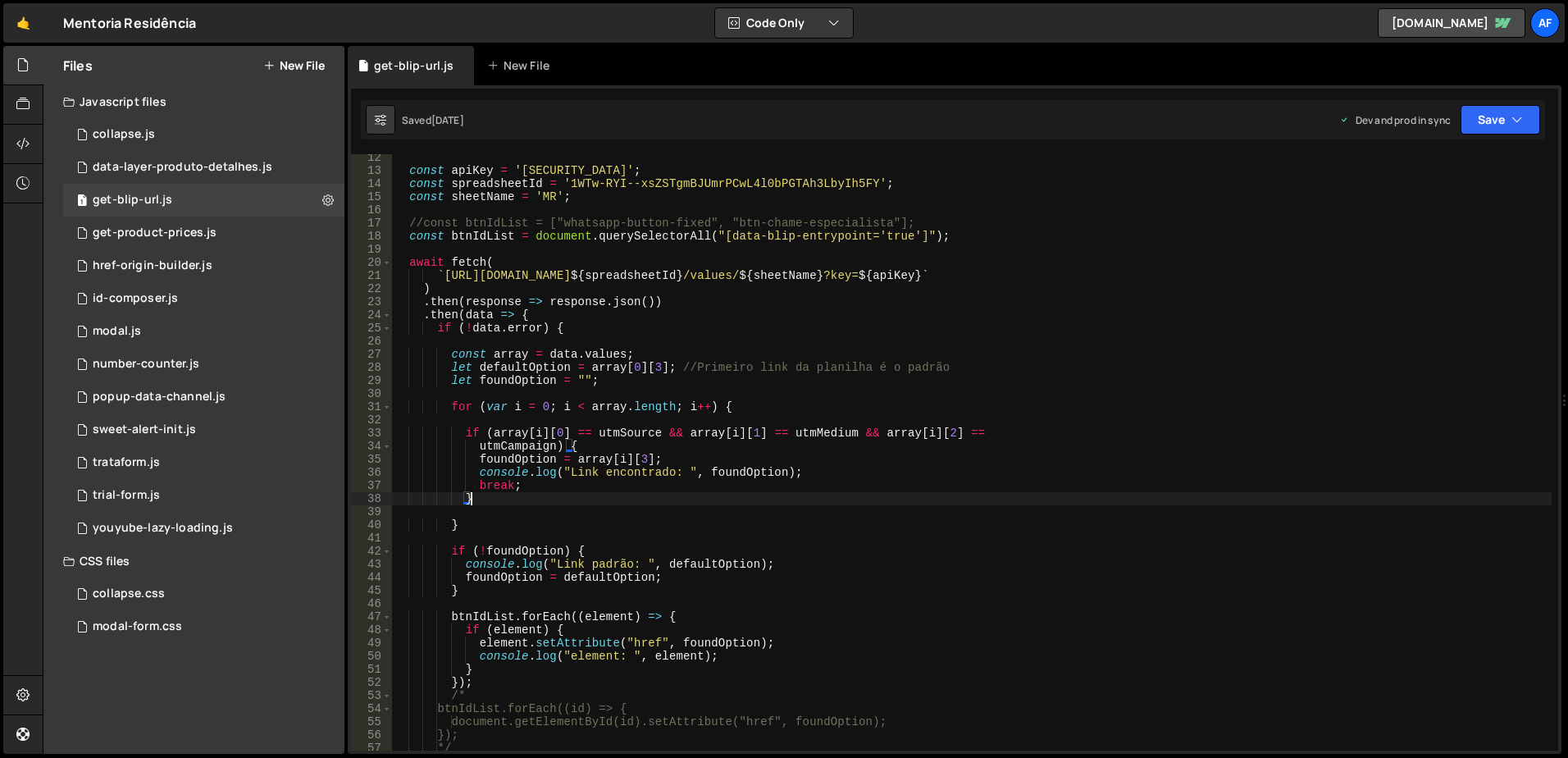
scroll to position [147, 0]
click at [718, 457] on div "const apiKey = '[SECURITY_DATA]' ; const spreadsheetId = '1WTw-RYI--xsZSTgmBJUm…" at bounding box center [972, 462] width 1160 height 623
type textarea "foundOption = array[i][3];"
click at [698, 342] on div "const apiKey = '[SECURITY_DATA]' ; const spreadsheetId = '1WTw-RYI--xsZSTgmBJUm…" at bounding box center [972, 462] width 1160 height 623
click at [515, 352] on div "const apiKey = '[SECURITY_DATA]' ; const spreadsheetId = '1WTw-RYI--xsZSTgmBJUm…" at bounding box center [972, 462] width 1160 height 623
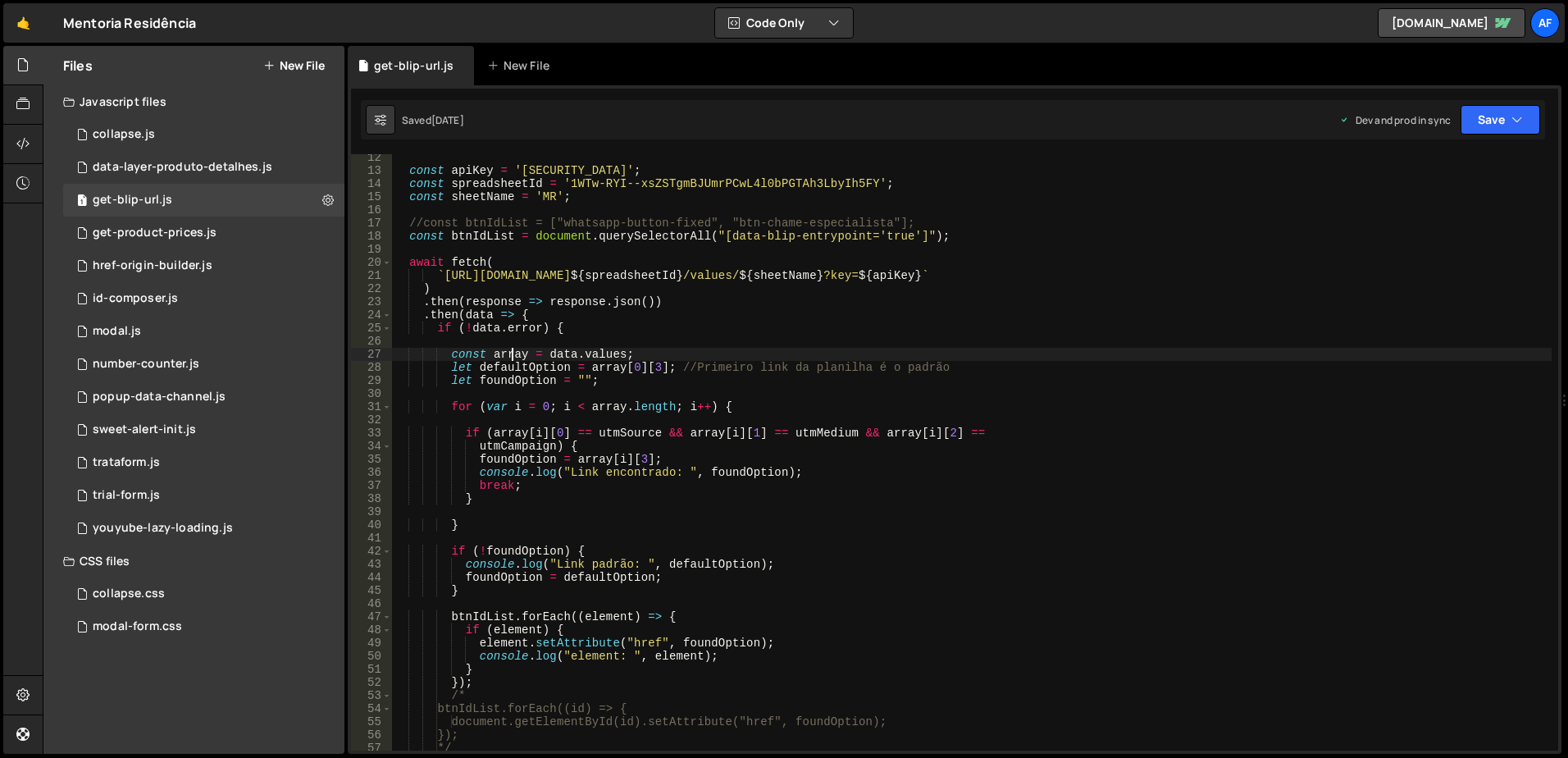
click at [515, 352] on div "const apiKey = '[SECURITY_DATA]' ; const spreadsheetId = '1WTw-RYI--xsZSTgmBJUm…" at bounding box center [972, 462] width 1160 height 623
click at [506, 362] on div "const apiKey = '[SECURITY_DATA]' ; const spreadsheetId = '1WTw-RYI--xsZSTgmBJUm…" at bounding box center [972, 462] width 1160 height 623
type textarea "let defaultOption = array[0][3]; //Primeiro link da planilha é o padrão"
click at [506, 362] on div "const apiKey = '[SECURITY_DATA]' ; const spreadsheetId = '1WTw-RYI--xsZSTgmBJUm…" at bounding box center [972, 462] width 1160 height 623
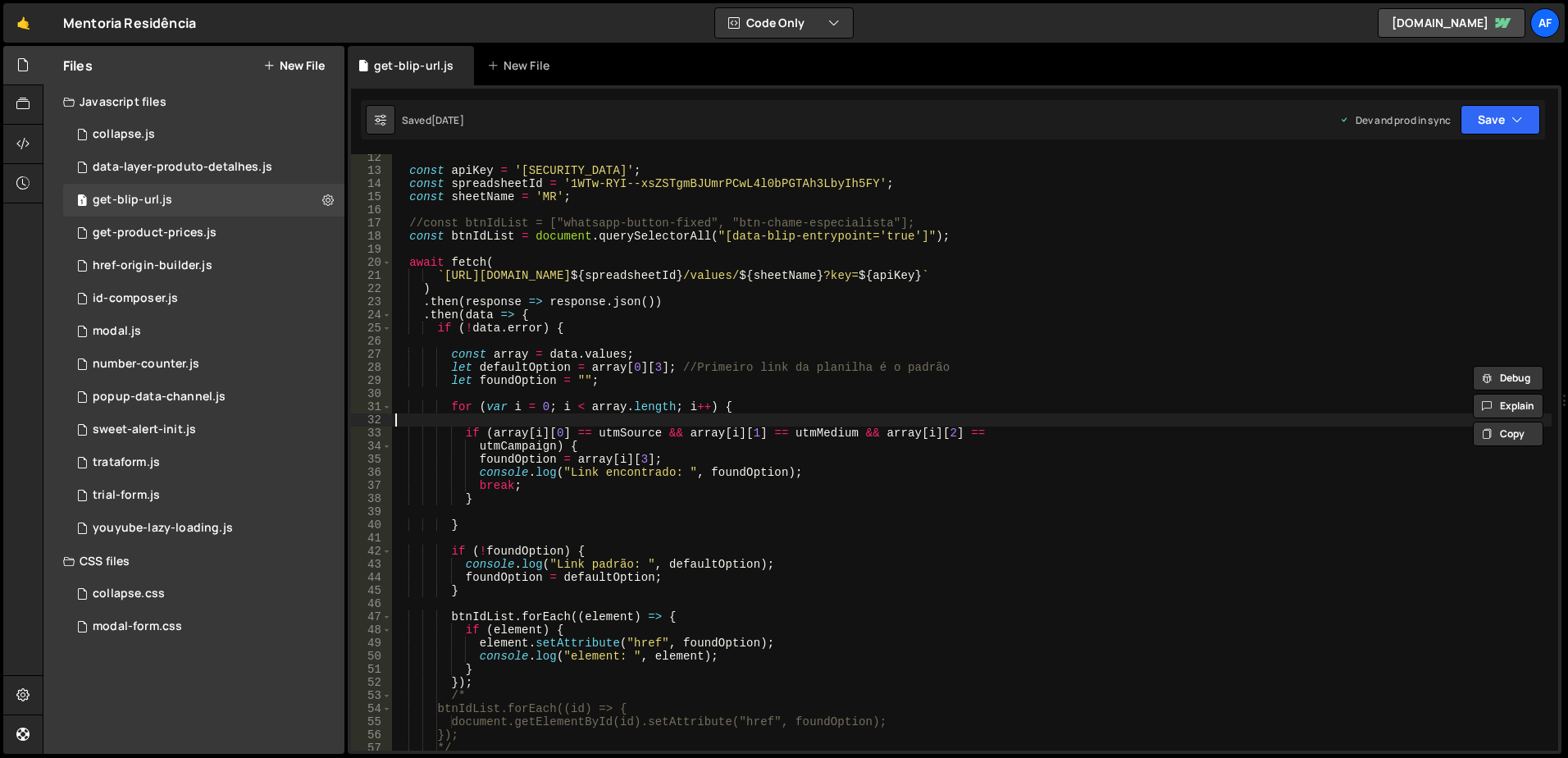
click at [1117, 413] on div "const apiKey = '[SECURITY_DATA]' ; const spreadsheetId = '1WTw-RYI--xsZSTgmBJUm…" at bounding box center [972, 462] width 1160 height 623
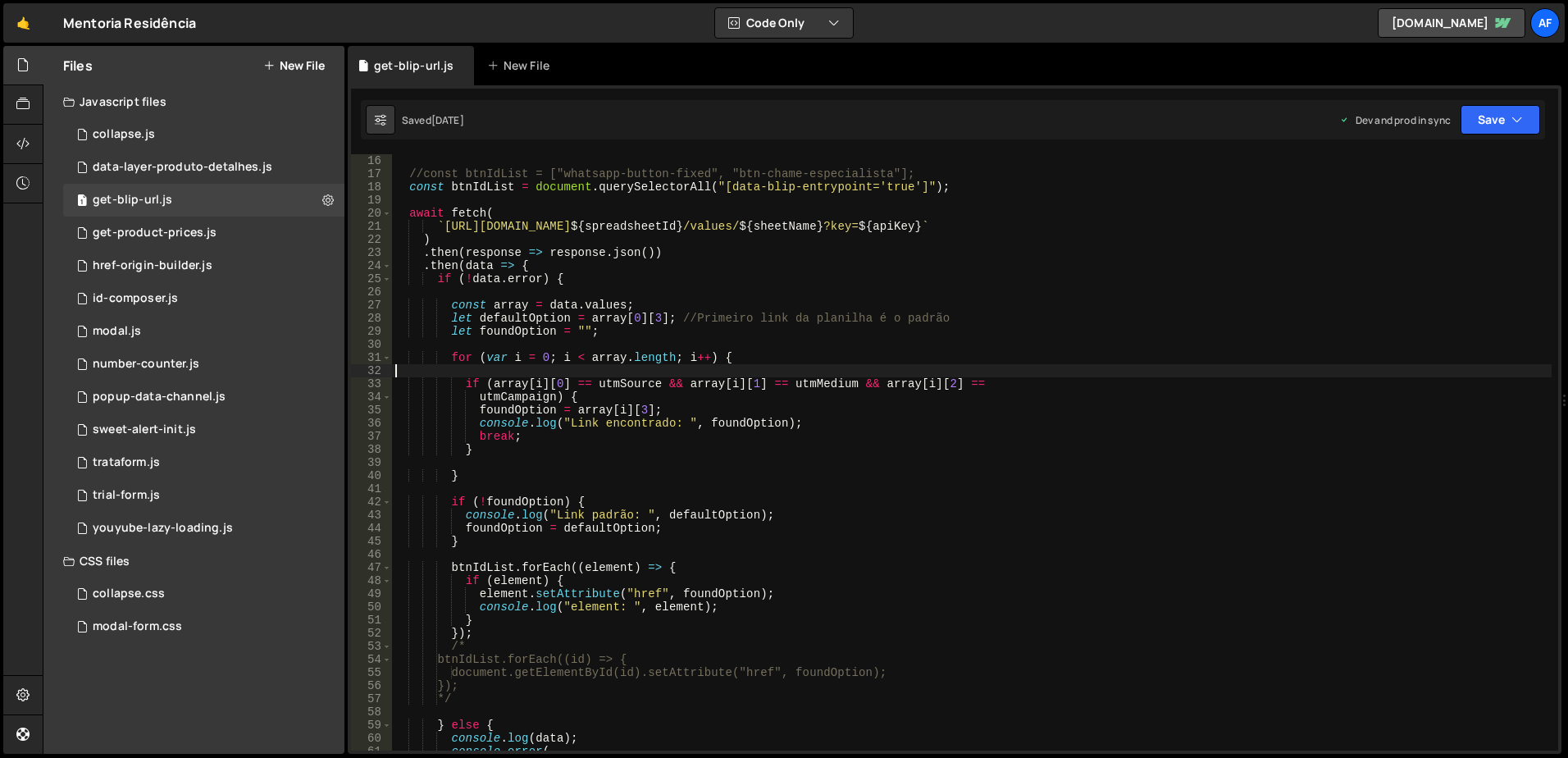
scroll to position [197, 0]
click at [508, 524] on div "//const btnIdList = ["whatsapp-button-fixed", "btn-chame-especialista"]; const …" at bounding box center [972, 465] width 1160 height 623
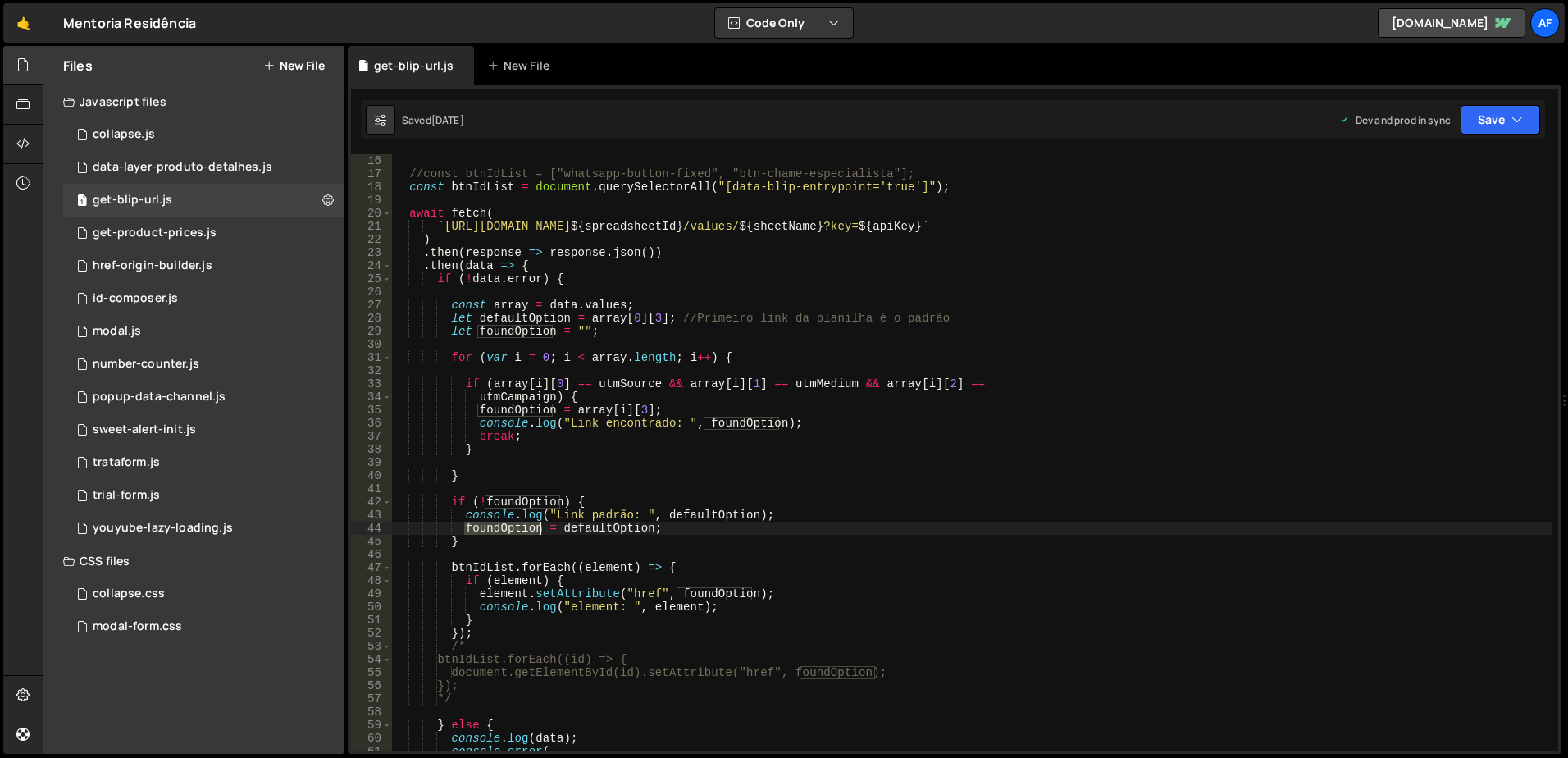
click at [508, 524] on div "//const btnIdList = ["whatsapp-button-fixed", "btn-chame-especialista"]; const …" at bounding box center [972, 465] width 1160 height 623
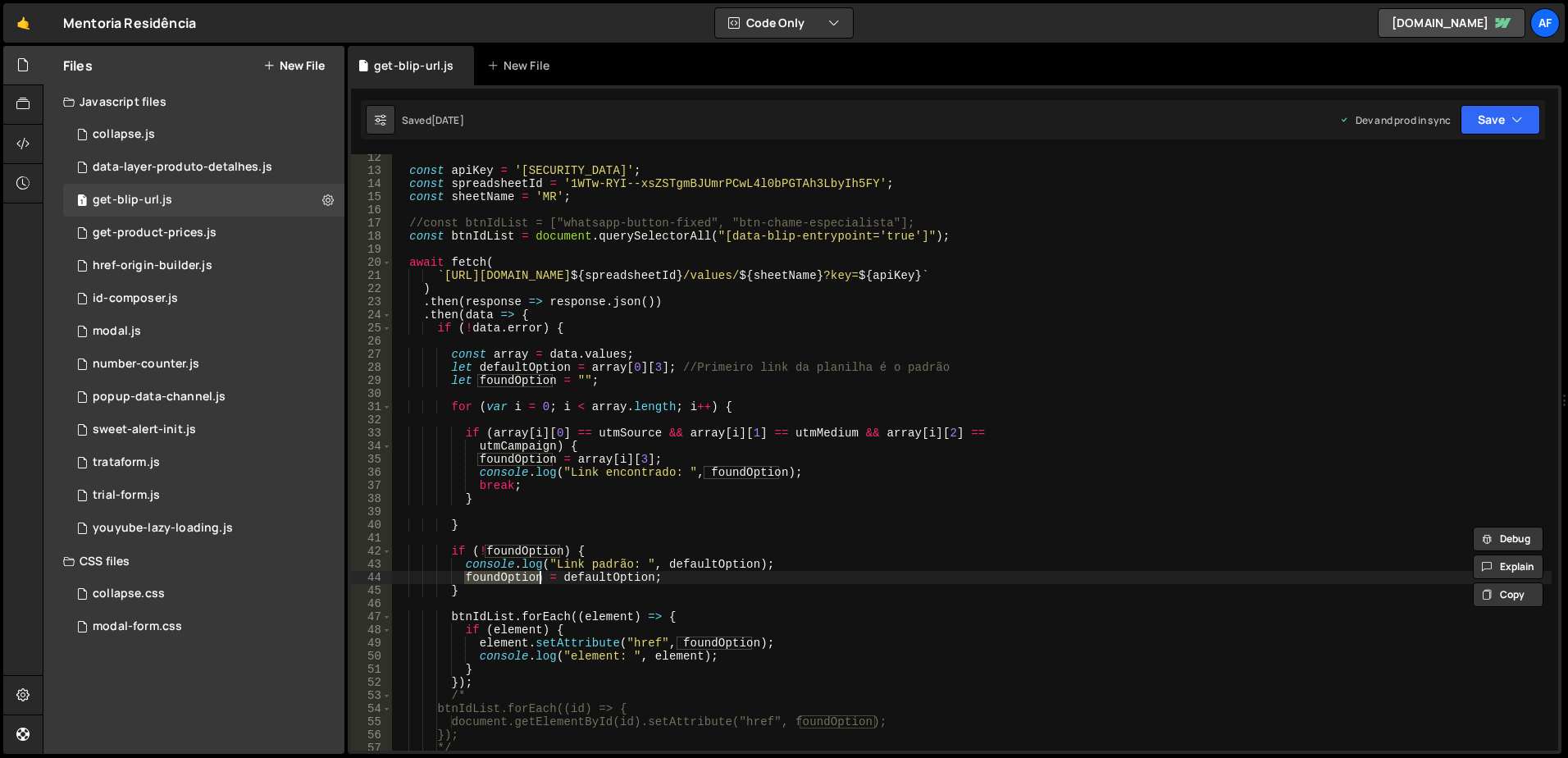
scroll to position [49, 0]
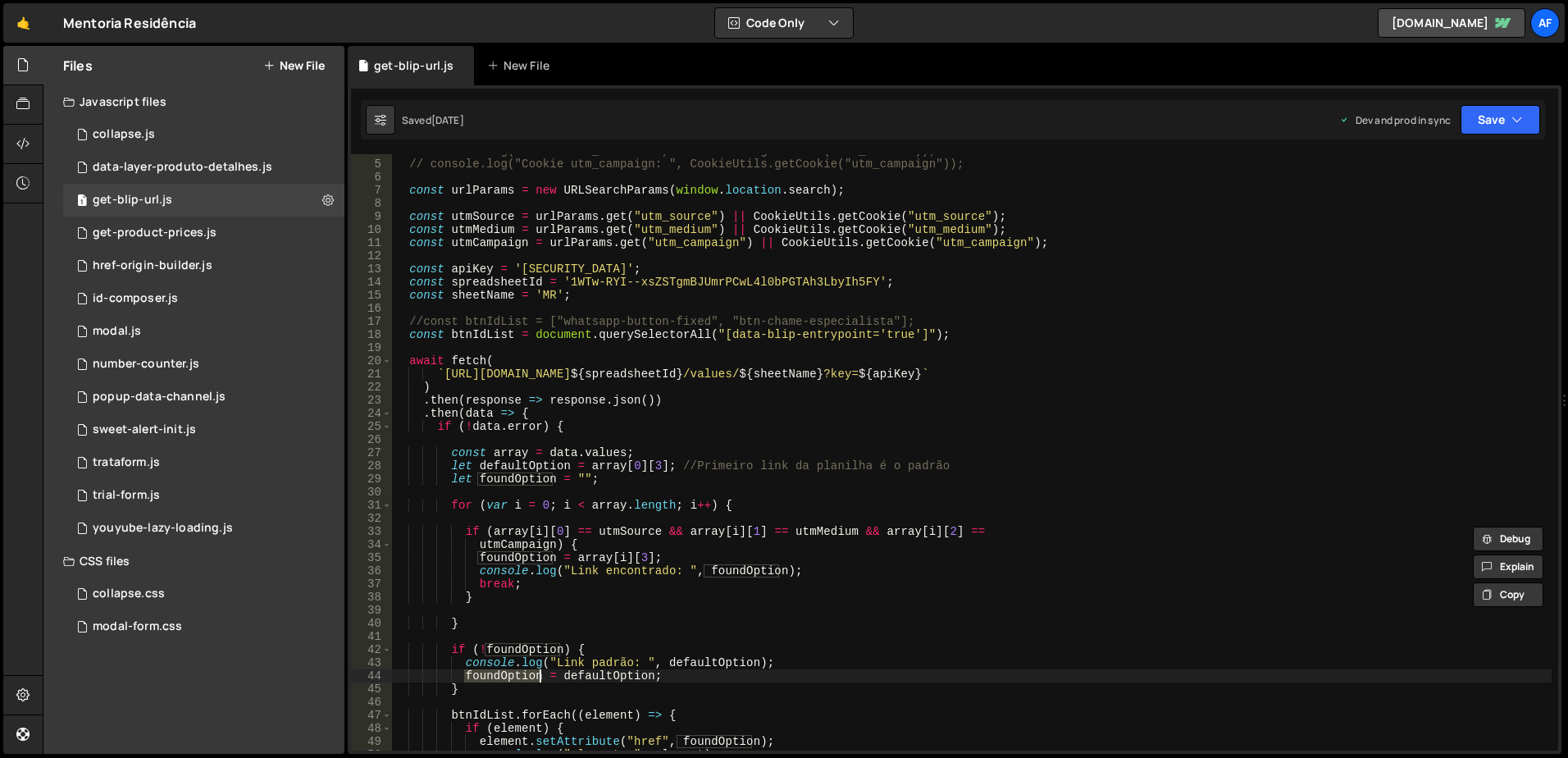
click at [489, 335] on div "// console.log("Cookie utm_source: ", CookieUtils.getCookie("utm_source")); // …" at bounding box center [972, 456] width 1160 height 623
type textarea "const btnIdList = document.querySelectorAll("[data-blip-entrypoint='true']");"
click at [489, 335] on div "// console.log("Cookie utm_source: ", CookieUtils.getCookie("utm_source")); // …" at bounding box center [972, 456] width 1160 height 623
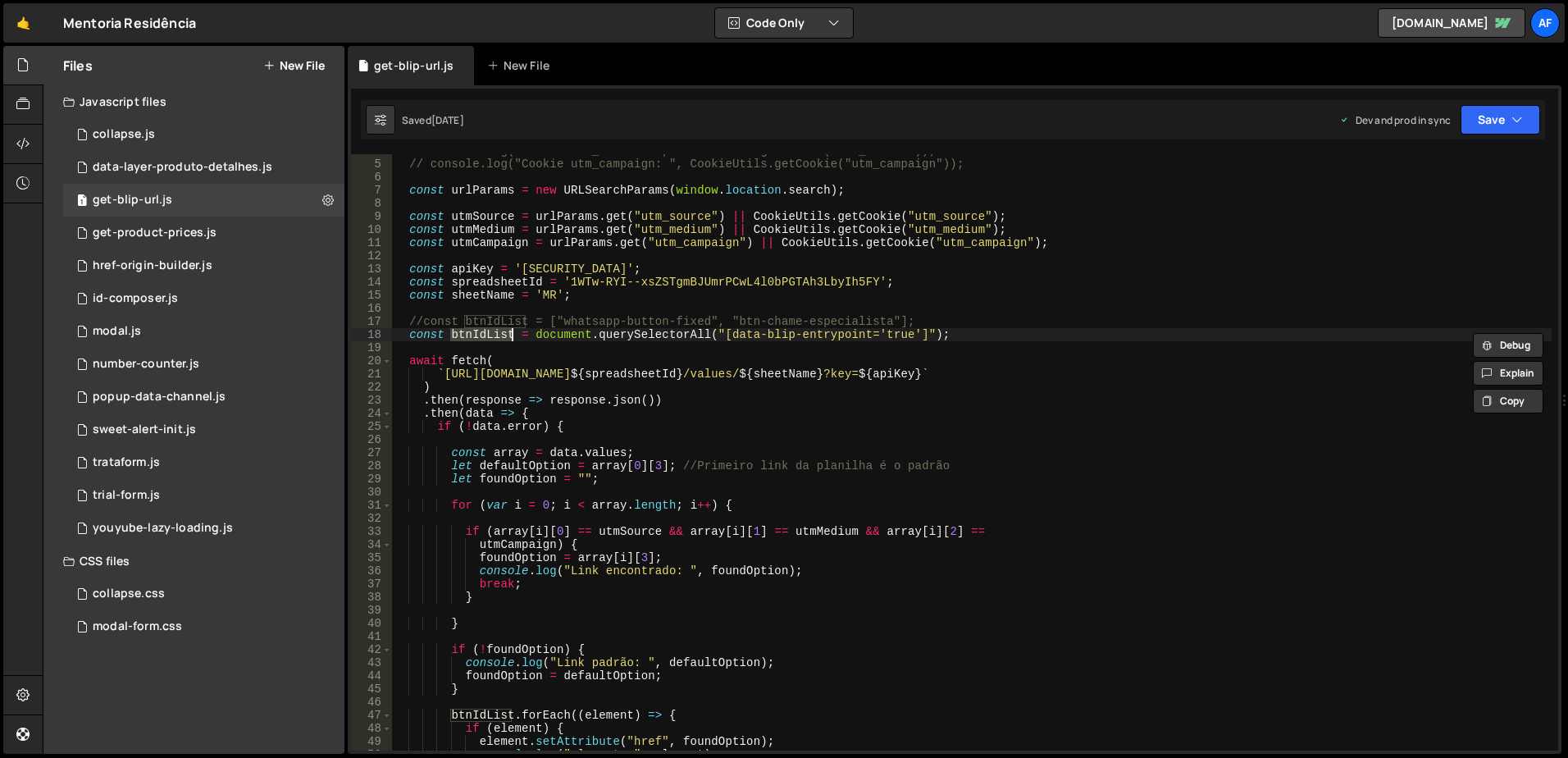
click at [449, 312] on div "// console.log("Cookie utm_source: ", CookieUtils.getCookie("utm_source")); // …" at bounding box center [972, 456] width 1160 height 623
drag, startPoint x: 422, startPoint y: 319, endPoint x: 405, endPoint y: 319, distance: 17.0
click at [405, 319] on div "// console.log("Cookie utm_source: ", CookieUtils.getCookie("utm_source")); // …" at bounding box center [972, 456] width 1160 height 623
click at [619, 300] on div "// console.log("Cookie utm_source: ", CookieUtils.getCookie("utm_source")); // …" at bounding box center [972, 456] width 1160 height 623
click at [606, 330] on div "// console.log("Cookie utm_source: ", CookieUtils.getCookie("utm_source")); // …" at bounding box center [972, 456] width 1160 height 623
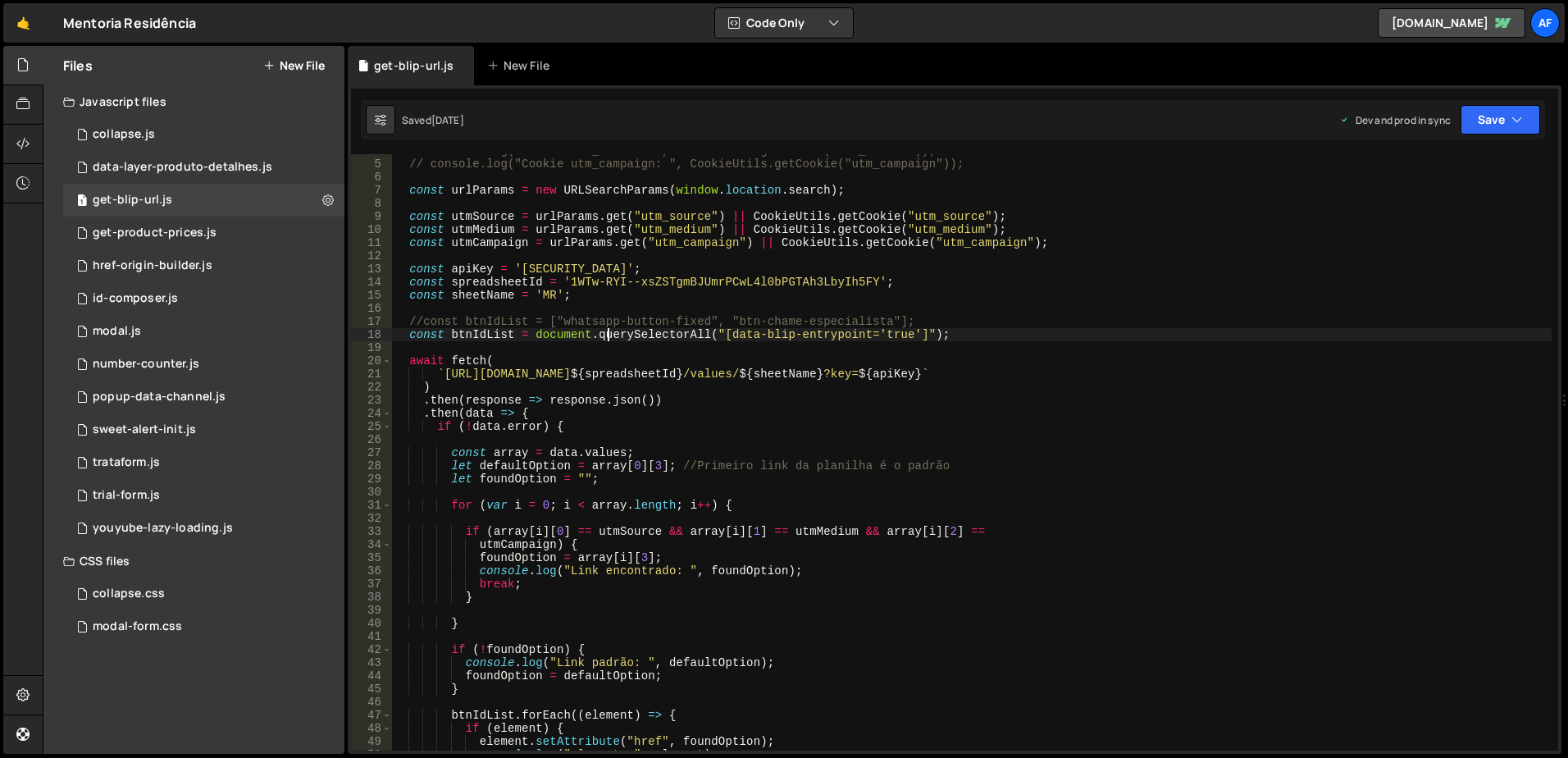
click at [628, 323] on div "// console.log("Cookie utm_source: ", CookieUtils.getCookie("utm_source")); // …" at bounding box center [972, 456] width 1160 height 623
click at [626, 330] on div "// console.log("Cookie utm_source: ", CookieUtils.getCookie("utm_source")); // …" at bounding box center [972, 456] width 1160 height 623
click at [470, 331] on div "// console.log("Cookie utm_source: ", CookieUtils.getCookie("utm_source")); // …" at bounding box center [972, 456] width 1160 height 623
click at [449, 322] on div "// console.log("Cookie utm_source: ", CookieUtils.getCookie("utm_source")); // …" at bounding box center [972, 456] width 1160 height 623
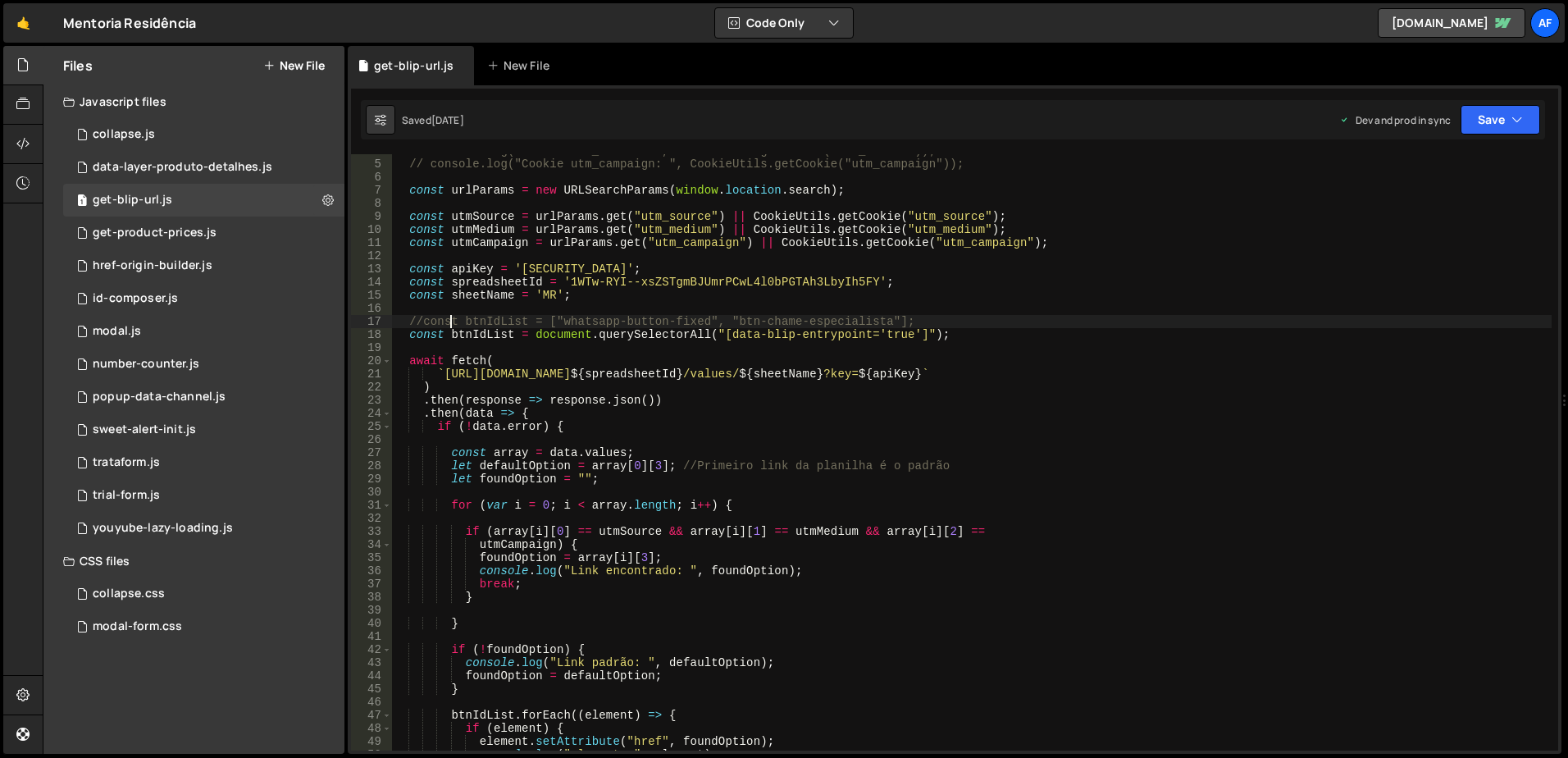
click at [459, 335] on div "// console.log("Cookie utm_source: ", CookieUtils.getCookie("utm_source")); // …" at bounding box center [972, 456] width 1160 height 623
click at [480, 323] on div "// console.log("Cookie utm_source: ", CookieUtils.getCookie("utm_source")); // …" at bounding box center [972, 456] width 1160 height 623
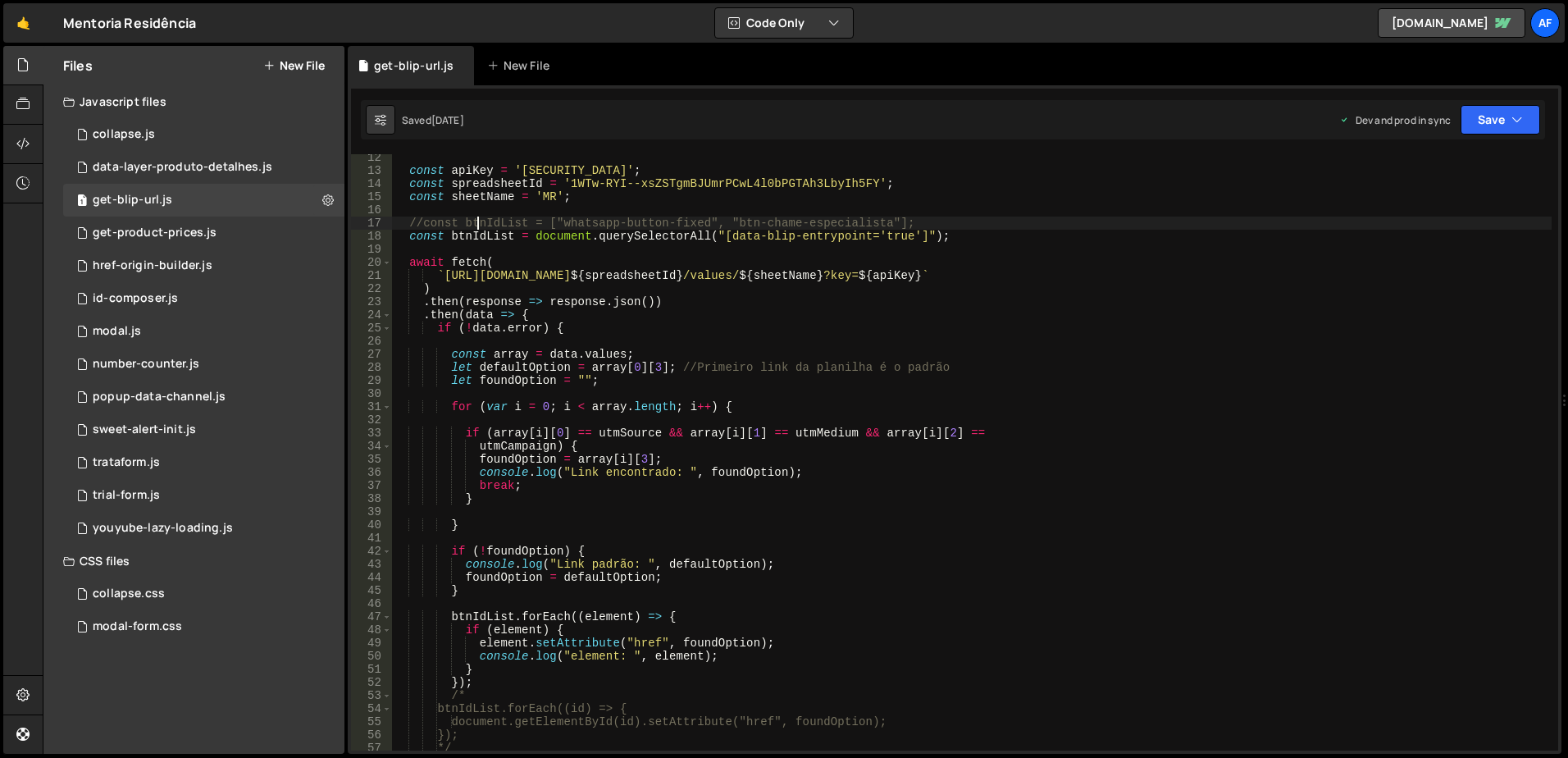
scroll to position [246, 0]
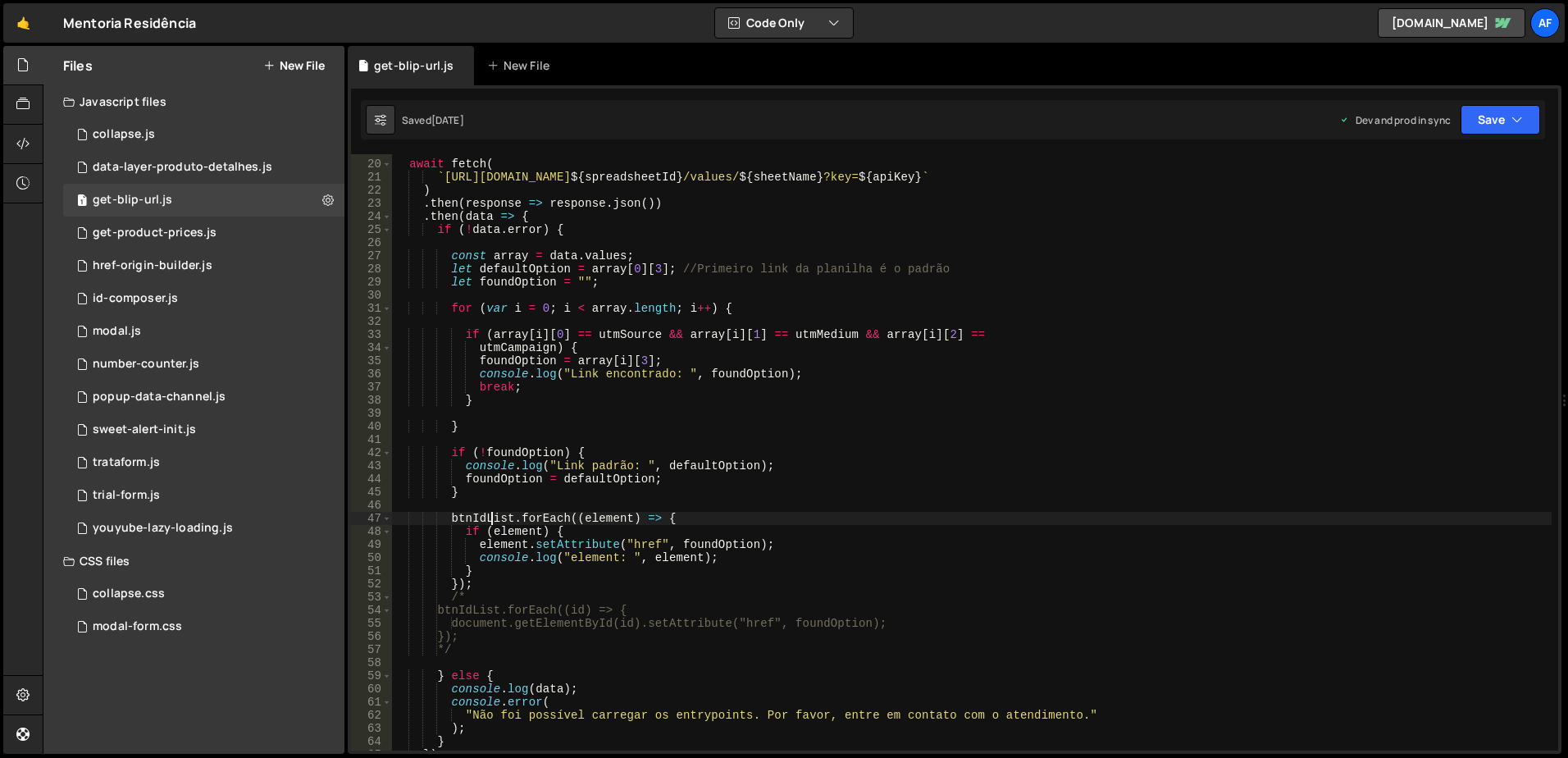
click at [490, 521] on div "await fetch ( ` [URL][DOMAIN_NAME] ${ spreadsheetId } /values/ ${ sheetName } ?…" at bounding box center [972, 456] width 1160 height 623
click at [548, 519] on div "await fetch ( ` [URL][DOMAIN_NAME] ${ spreadsheetId } /values/ ${ sheetName } ?…" at bounding box center [972, 456] width 1160 height 623
click at [598, 517] on div "await fetch ( ` [URL][DOMAIN_NAME] ${ spreadsheetId } /values/ ${ sheetName } ?…" at bounding box center [972, 456] width 1160 height 623
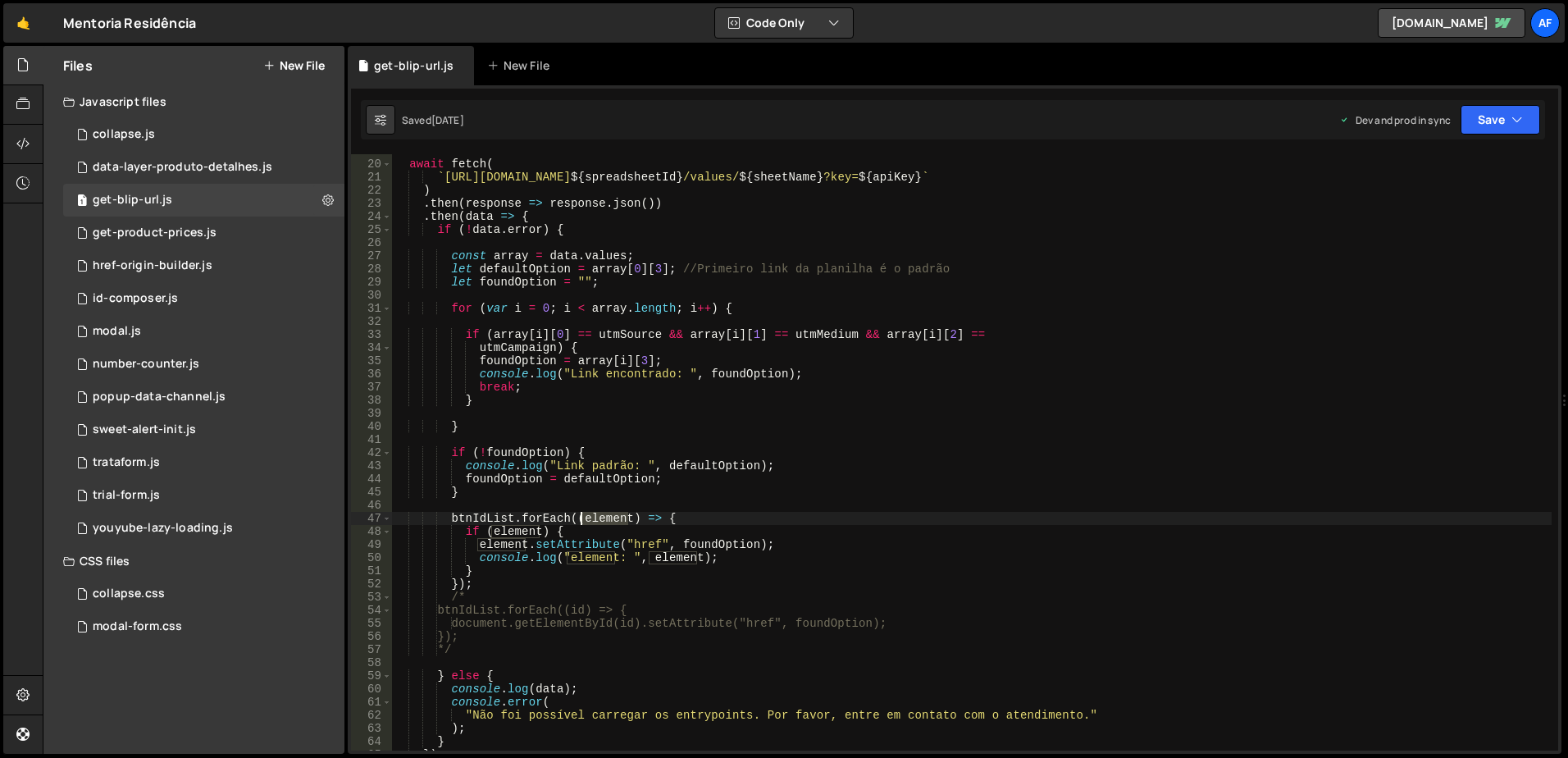
click at [598, 517] on div "await fetch ( ` [URL][DOMAIN_NAME] ${ spreadsheetId } /values/ ${ sheetName } ?…" at bounding box center [972, 456] width 1160 height 623
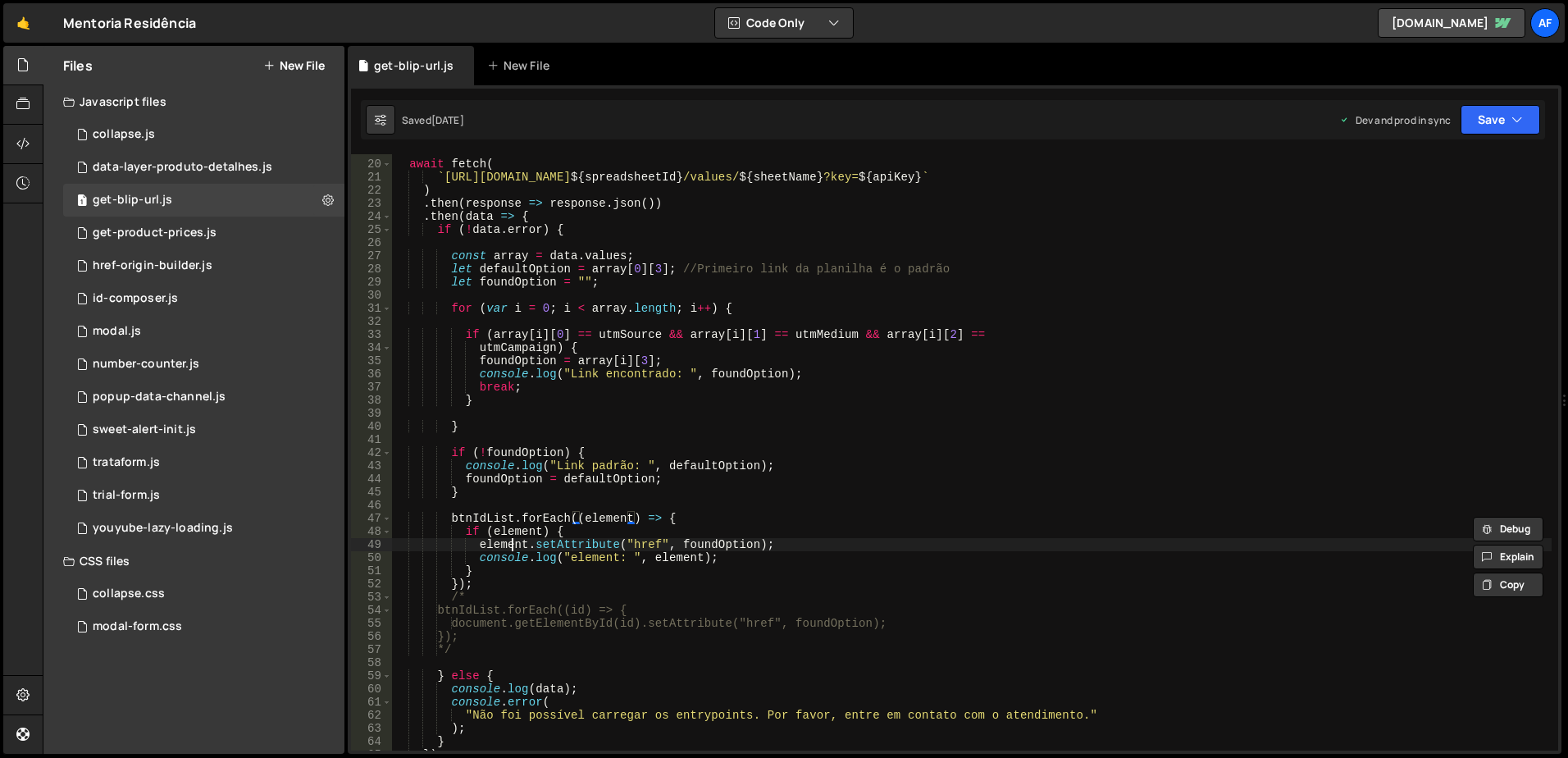
click at [512, 545] on div "await fetch ( ` [URL][DOMAIN_NAME] ${ spreadsheetId } /values/ ${ sheetName } ?…" at bounding box center [972, 456] width 1160 height 623
click at [571, 551] on div "await fetch ( ` [URL][DOMAIN_NAME] ${ spreadsheetId } /values/ ${ sheetName } ?…" at bounding box center [972, 456] width 1160 height 623
click at [643, 540] on div "await fetch ( ` [URL][DOMAIN_NAME] ${ spreadsheetId } /values/ ${ sheetName } ?…" at bounding box center [972, 456] width 1160 height 623
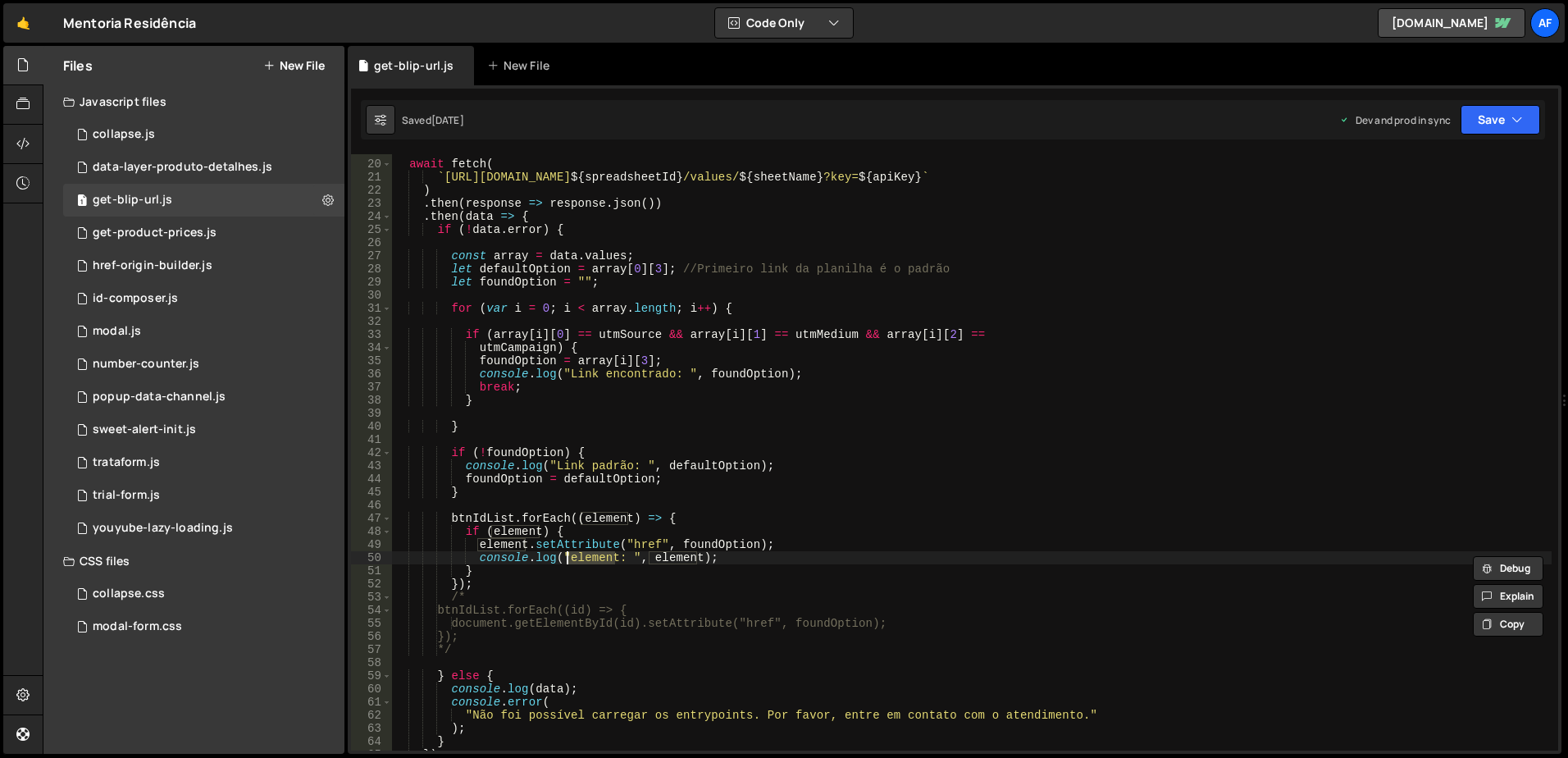
click at [643, 540] on div "await fetch ( ` [URL][DOMAIN_NAME] ${ spreadsheetId } /values/ ${ sheetName } ?…" at bounding box center [972, 456] width 1160 height 623
click at [704, 543] on div "await fetch ( ` [URL][DOMAIN_NAME] ${ spreadsheetId } /values/ ${ sheetName } ?…" at bounding box center [972, 456] width 1160 height 623
click at [722, 548] on div "await fetch ( ` [URL][DOMAIN_NAME] ${ spreadsheetId } /values/ ${ sheetName } ?…" at bounding box center [972, 452] width 1160 height 596
click at [722, 548] on div "await fetch ( ` [URL][DOMAIN_NAME] ${ spreadsheetId } /values/ ${ sheetName } ?…" at bounding box center [972, 456] width 1160 height 623
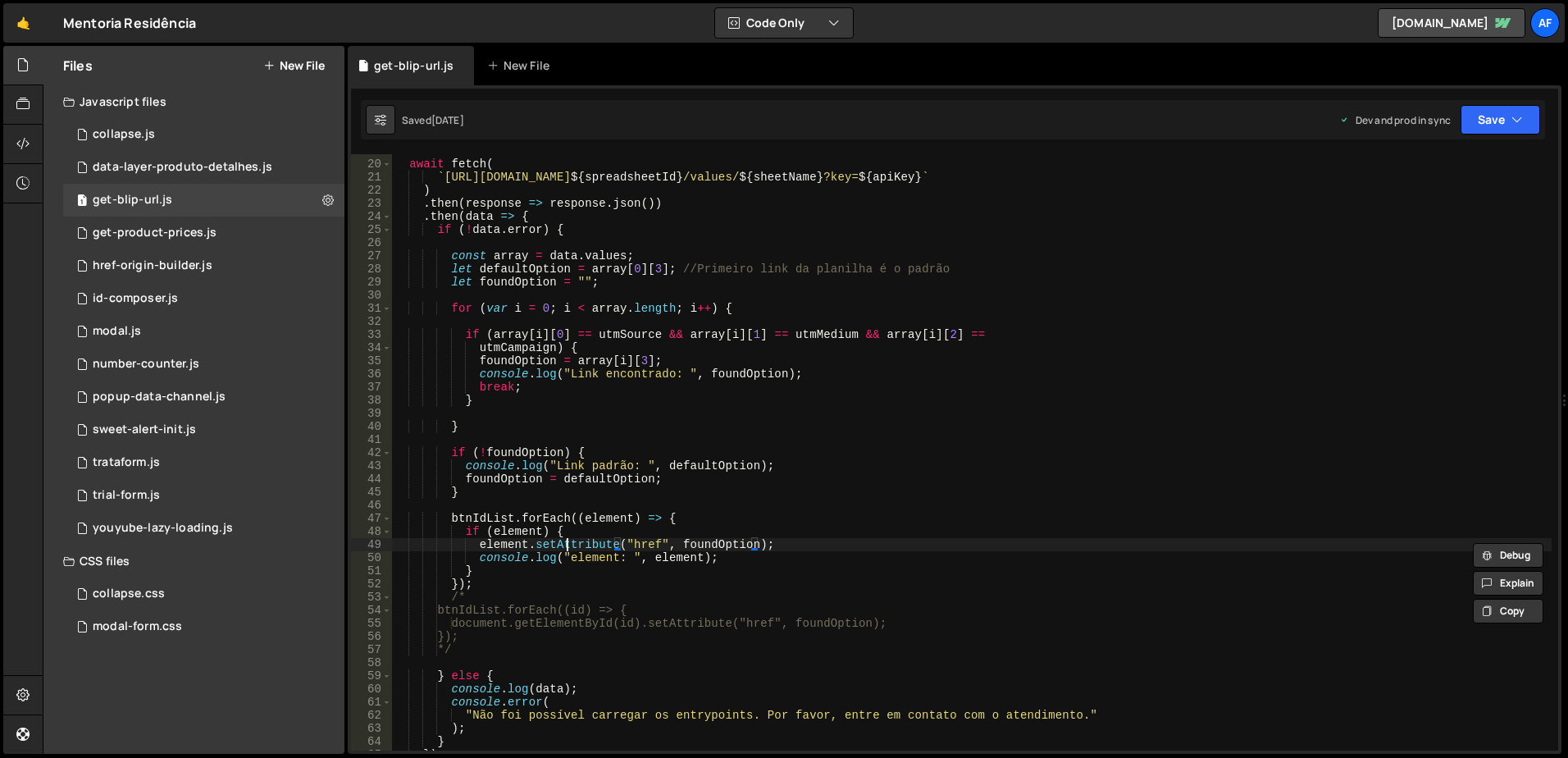
click at [567, 541] on div "await fetch ( ` [URL][DOMAIN_NAME] ${ spreadsheetId } /values/ ${ sheetName } ?…" at bounding box center [972, 456] width 1160 height 623
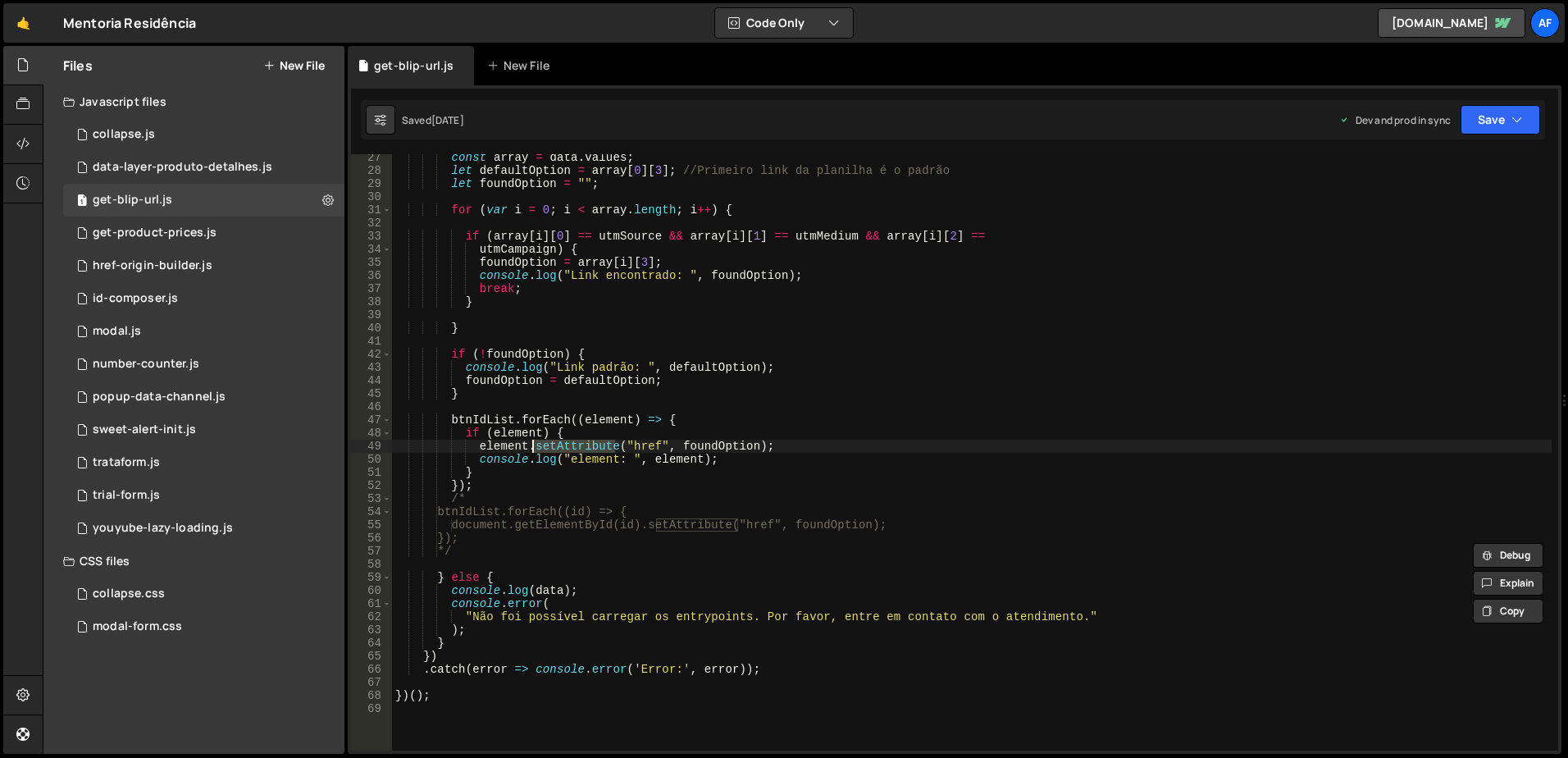
scroll to position [296, 0]
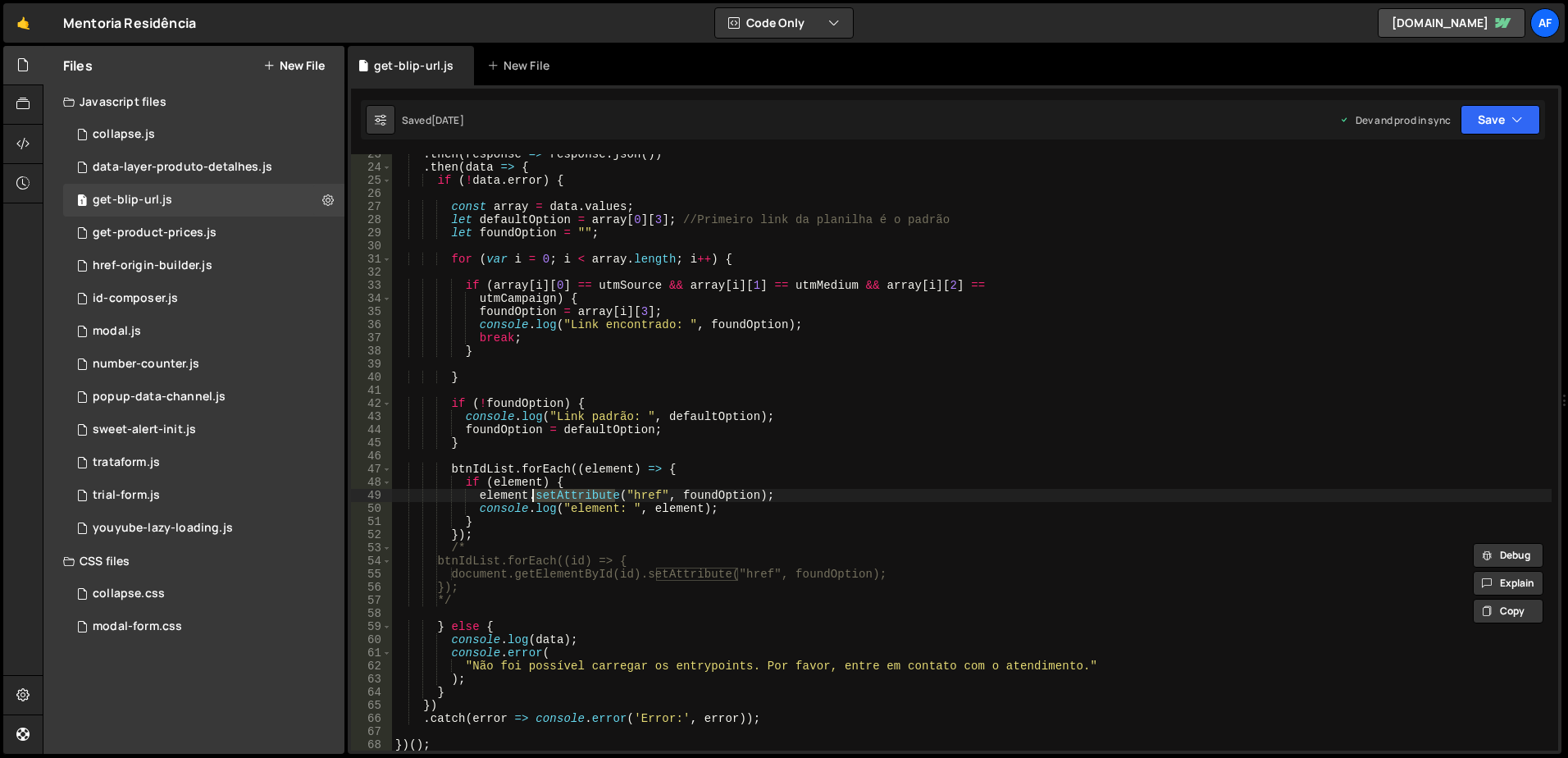
click at [503, 534] on div ". then ( response => response . json ( )) . then ( data => { if ( ! data . erro…" at bounding box center [972, 458] width 1160 height 623
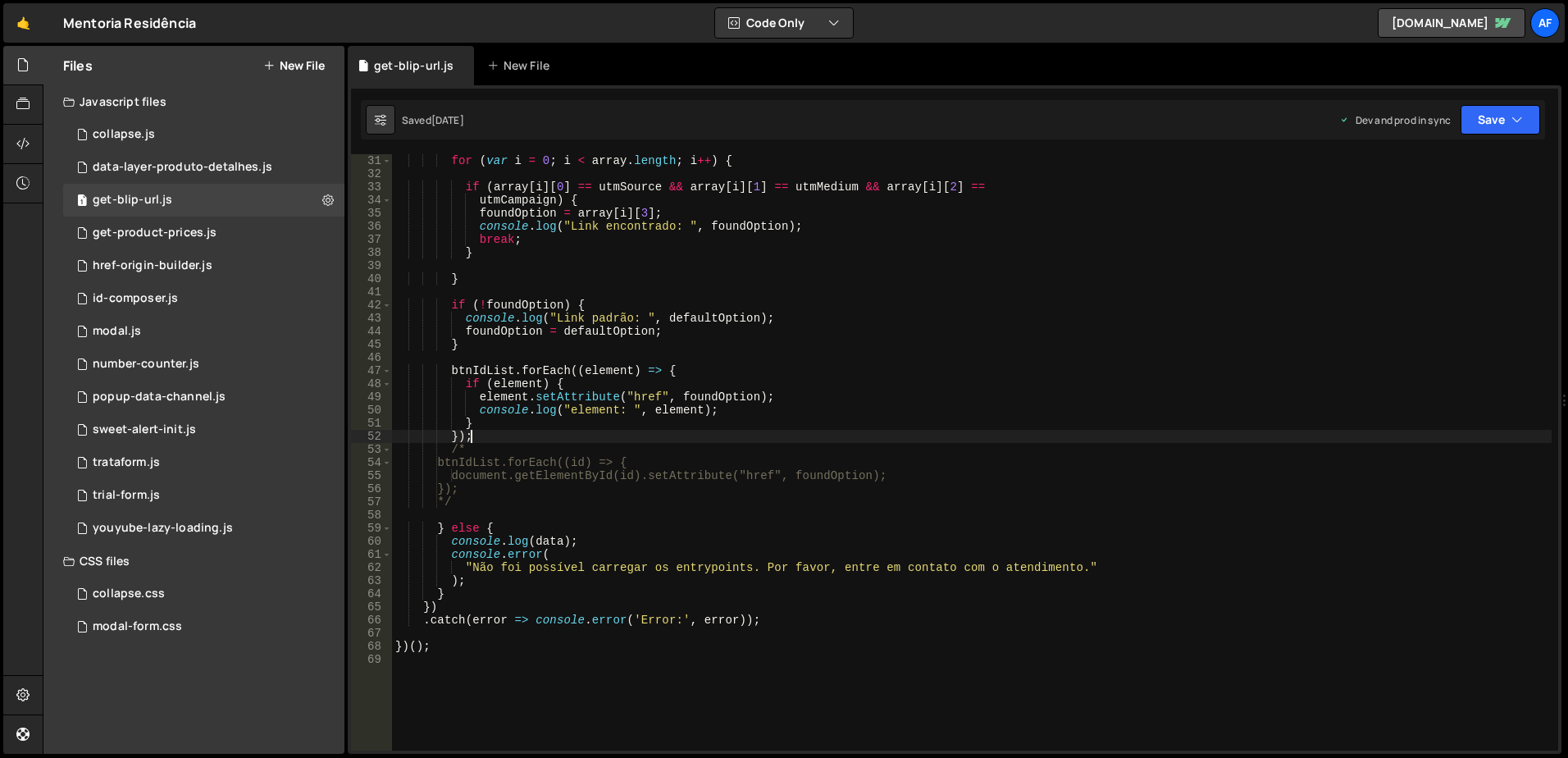
scroll to position [393, 0]
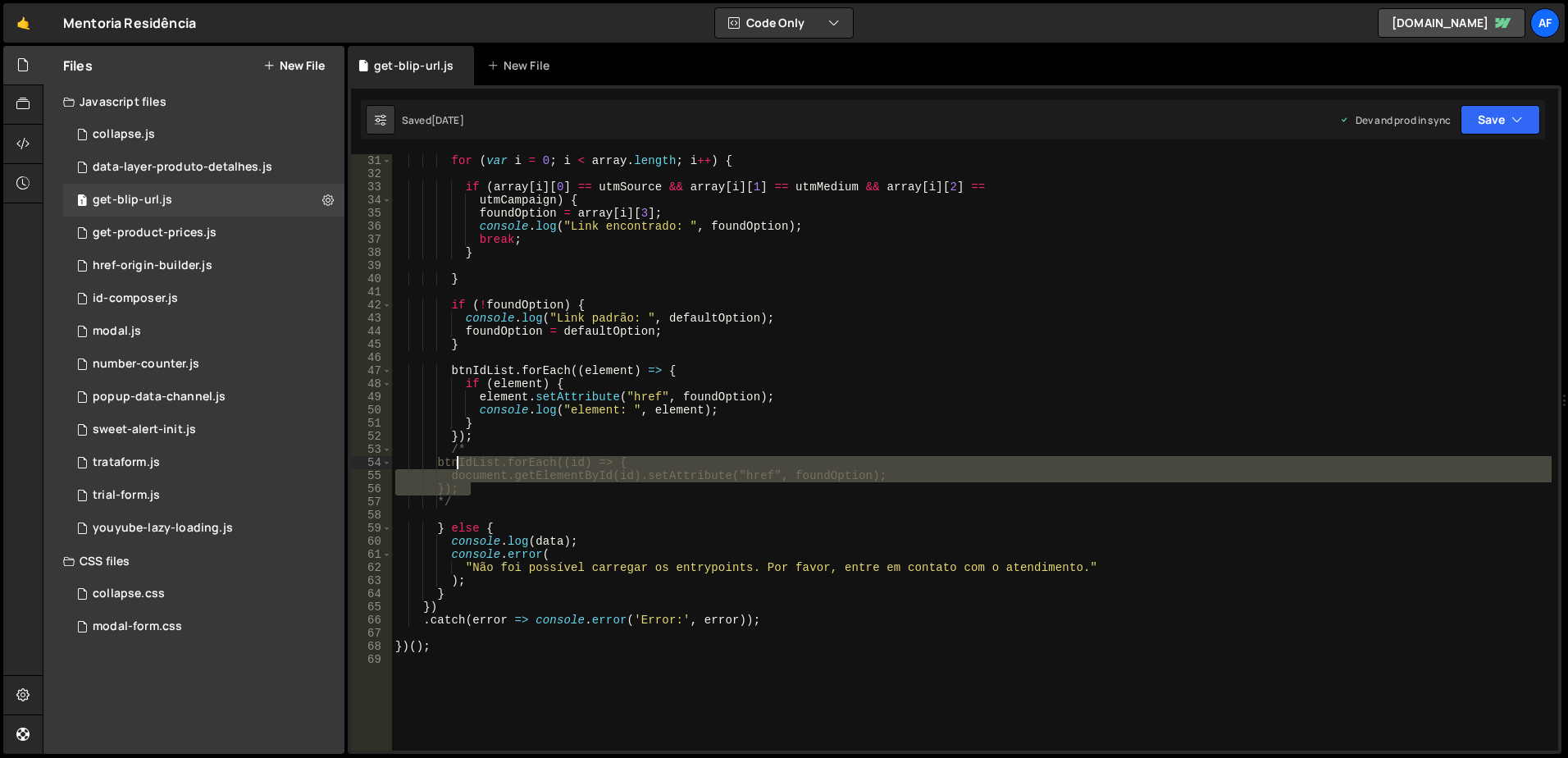
drag, startPoint x: 491, startPoint y: 485, endPoint x: 456, endPoint y: 467, distance: 39.4
click at [456, 467] on div "for ( var i = 0 ; i < array . length ; i ++ ) { if ( array [ i ] [ 0 ] == utmSo…" at bounding box center [972, 465] width 1160 height 623
click at [557, 478] on div "for ( var i = 0 ; i < array . length ; i ++ ) { if ( array [ i ] [ 0 ] == utmSo…" at bounding box center [972, 452] width 1160 height 596
click at [557, 478] on div "for ( var i = 0 ; i < array . length ; i ++ ) { if ( array [ i ] [ 0 ] == utmSo…" at bounding box center [972, 465] width 1160 height 623
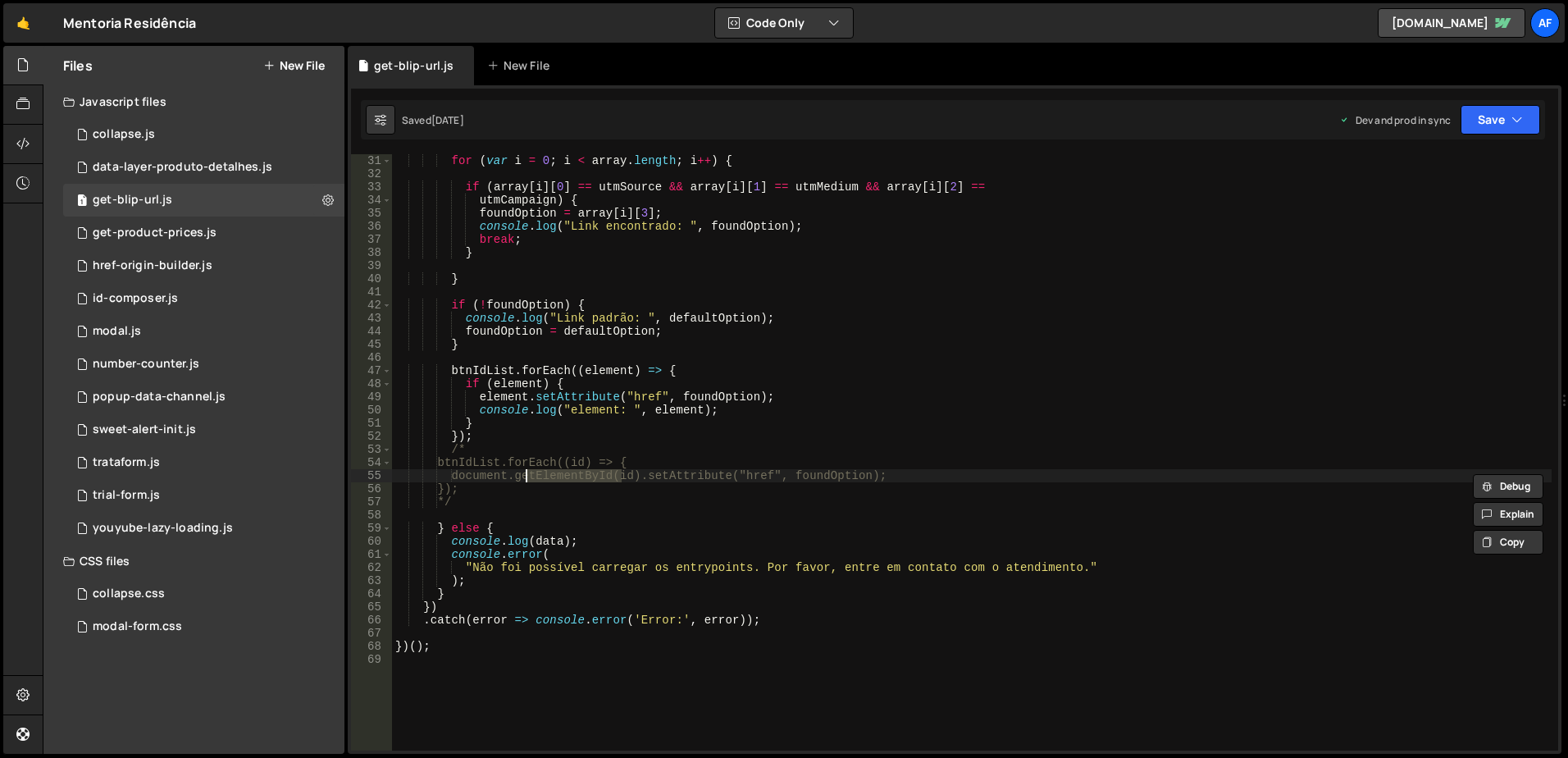
click at [711, 474] on div "for ( var i = 0 ; i < array . length ; i ++ ) { if ( array [ i ] [ 0 ] == utmSo…" at bounding box center [972, 465] width 1160 height 623
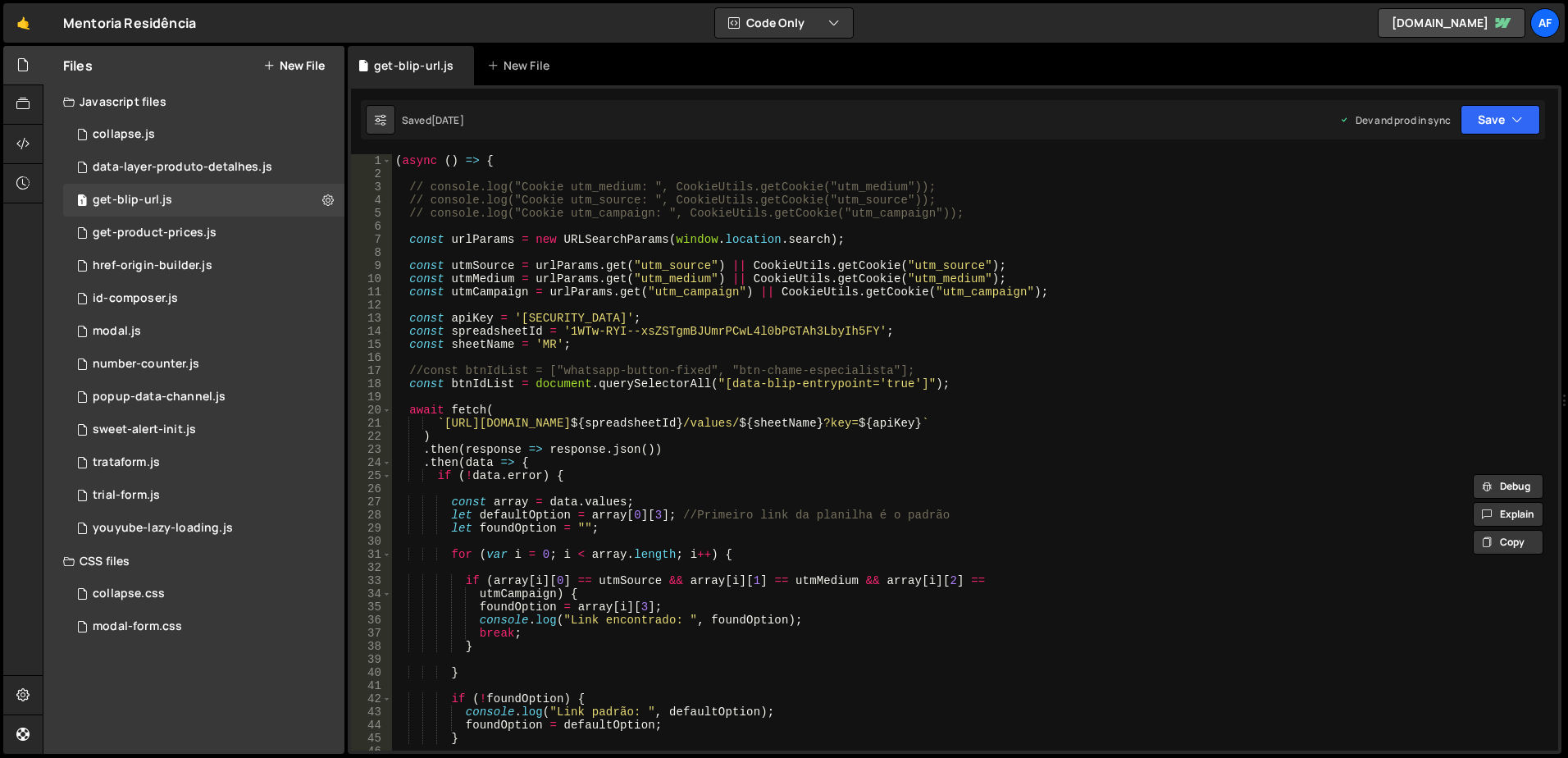
scroll to position [0, 0]
click at [756, 273] on div "( async ( ) => { // console.log("Cookie utm_medium: ", CookieUtils.getCookie("u…" at bounding box center [972, 465] width 1160 height 623
click at [971, 239] on div "( async ( ) => { // console.log("Cookie utm_medium: ", CookieUtils.getCookie("u…" at bounding box center [972, 465] width 1160 height 623
click at [589, 165] on div "( async ( ) => { // console.log("Cookie utm_medium: ", CookieUtils.getCookie("u…" at bounding box center [972, 465] width 1160 height 623
type textarea "})();"
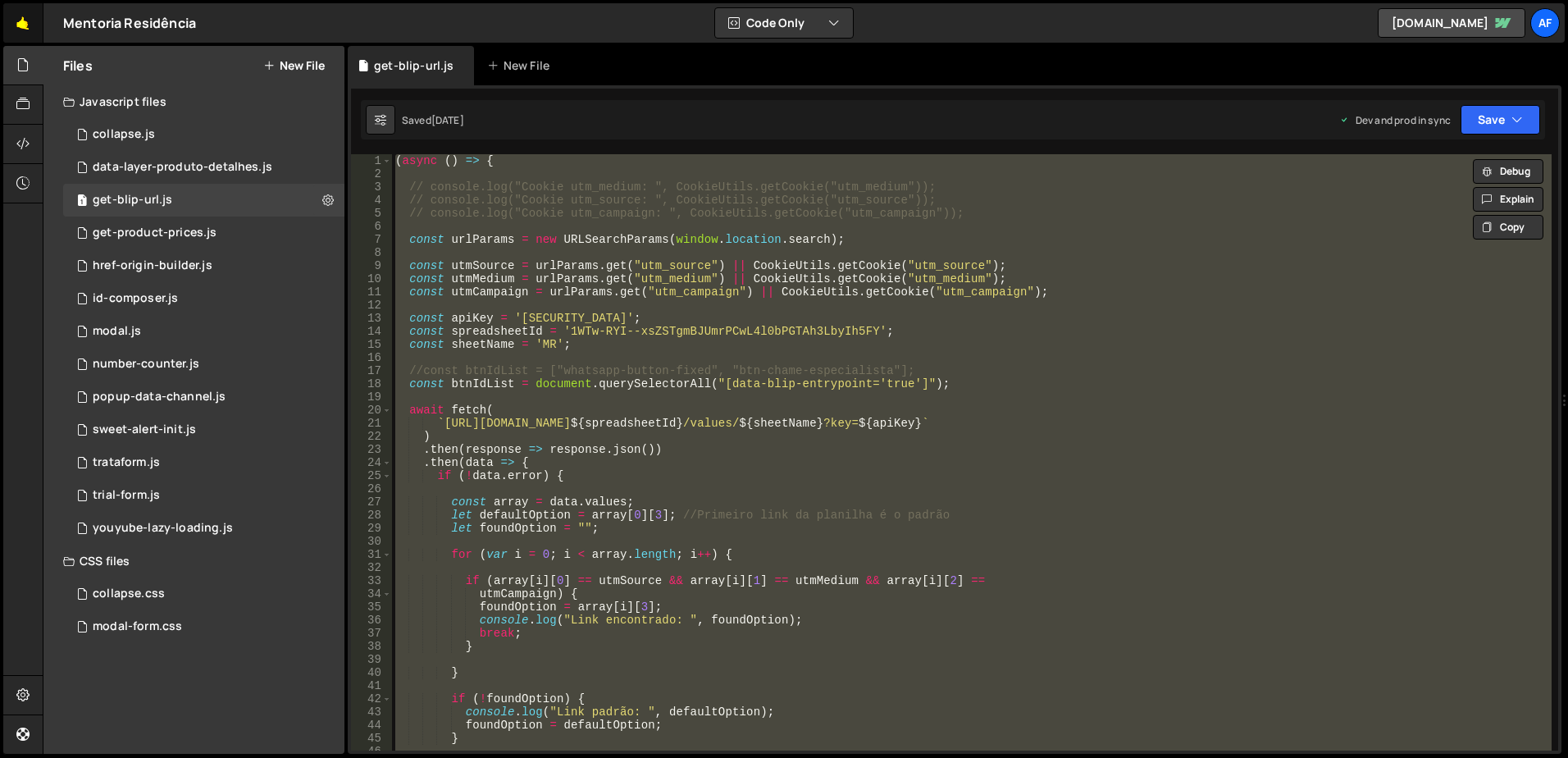
click at [20, 26] on link "🤙" at bounding box center [23, 23] width 40 height 39
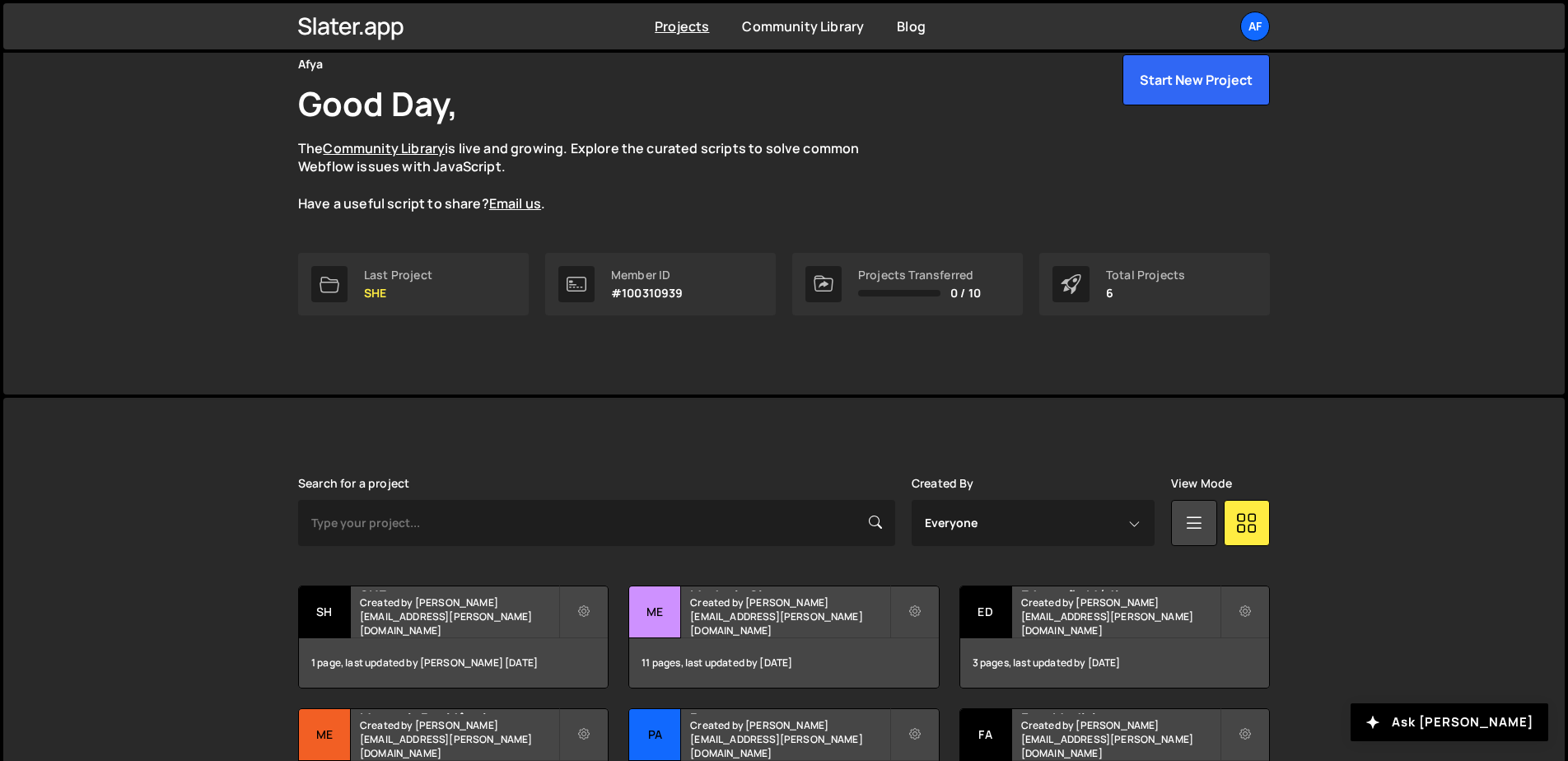
scroll to position [210, 0]
